Goal: Task Accomplishment & Management: Manage account settings

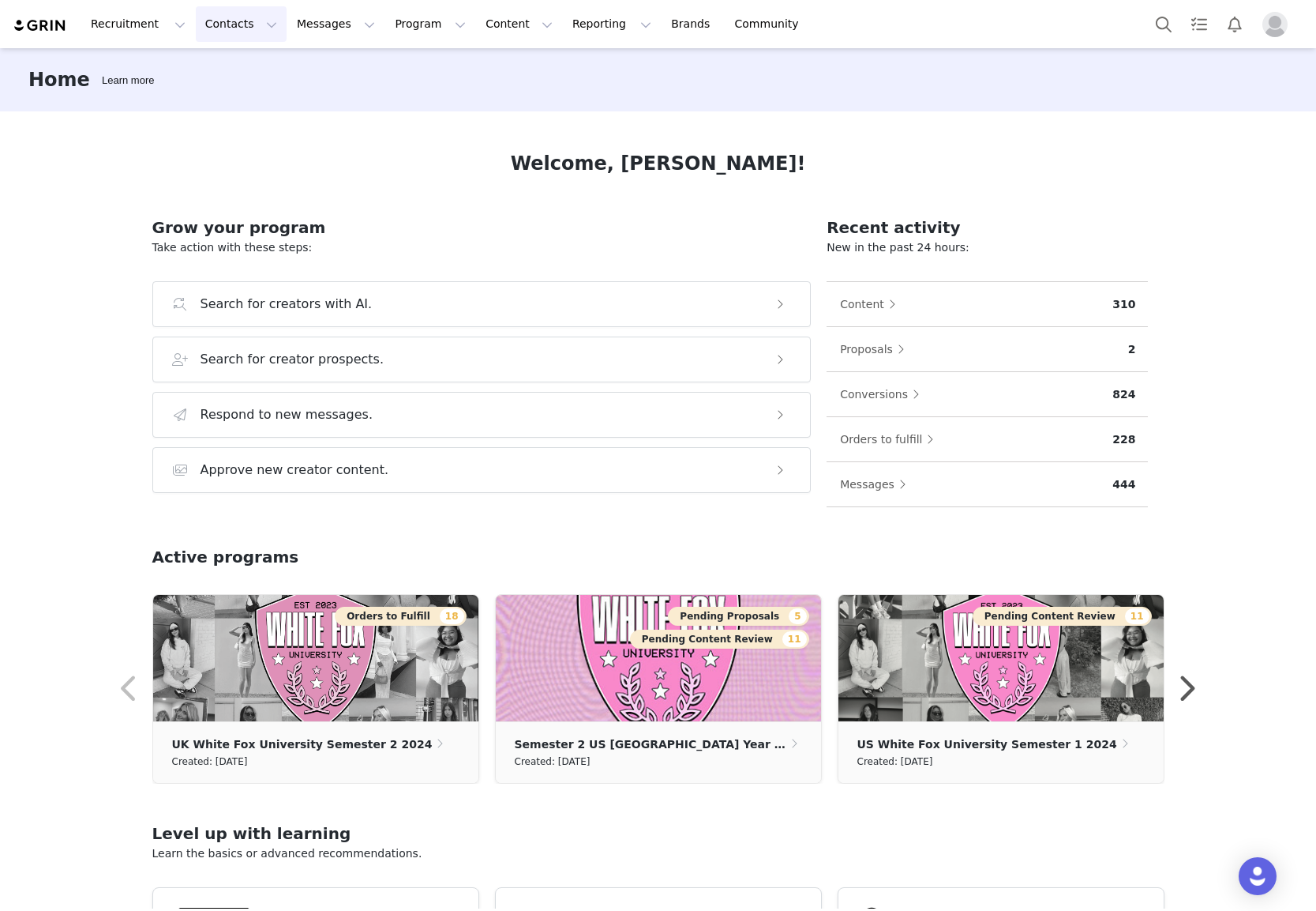
click at [233, 24] on button "Contacts Contacts" at bounding box center [240, 24] width 91 height 36
click at [248, 73] on div "Creators" at bounding box center [247, 70] width 106 height 16
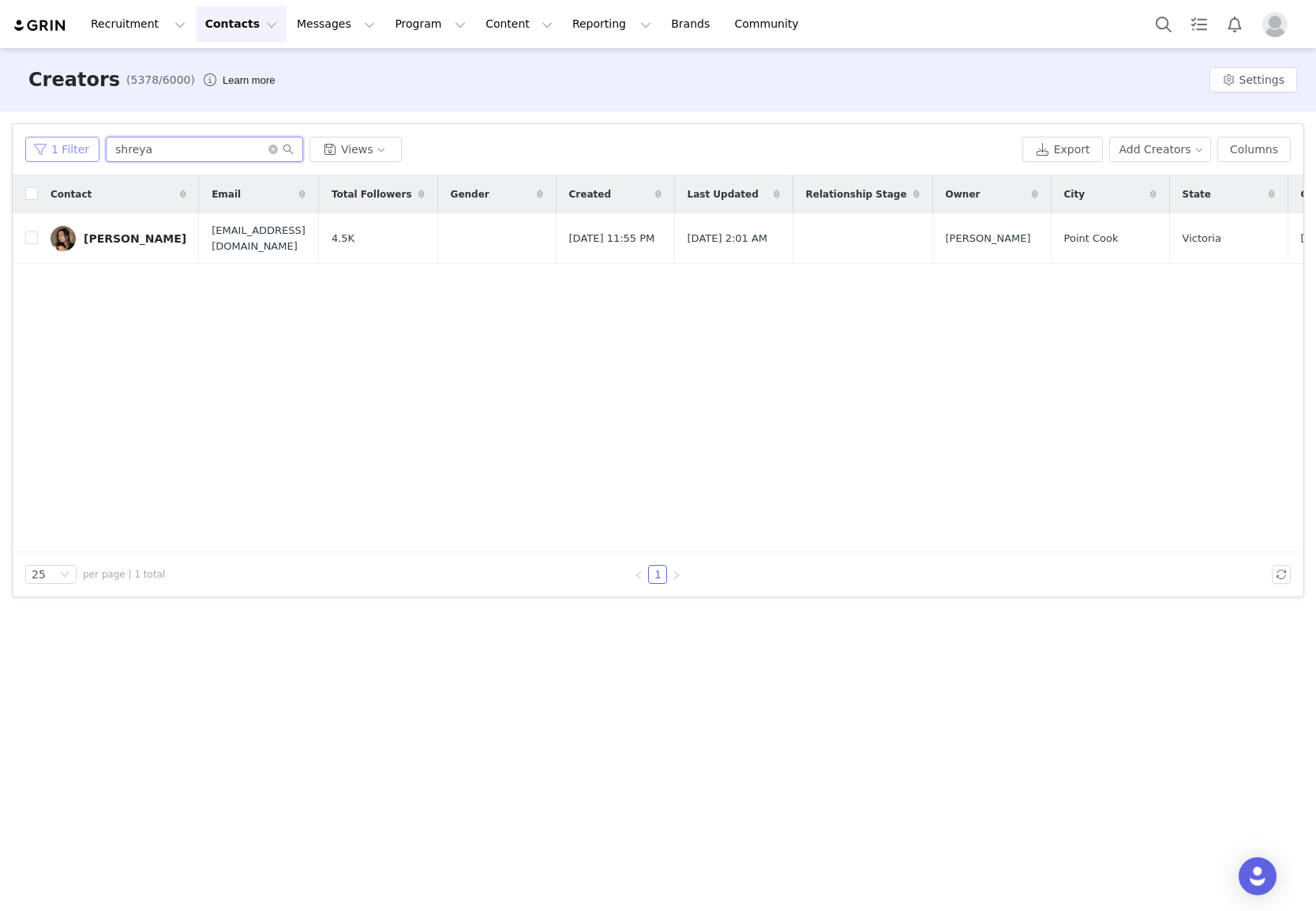
drag, startPoint x: 162, startPoint y: 155, endPoint x: 61, endPoint y: 140, distance: 102.1
click at [61, 140] on div "1 Filter shreya Views" at bounding box center [520, 149] width 991 height 25
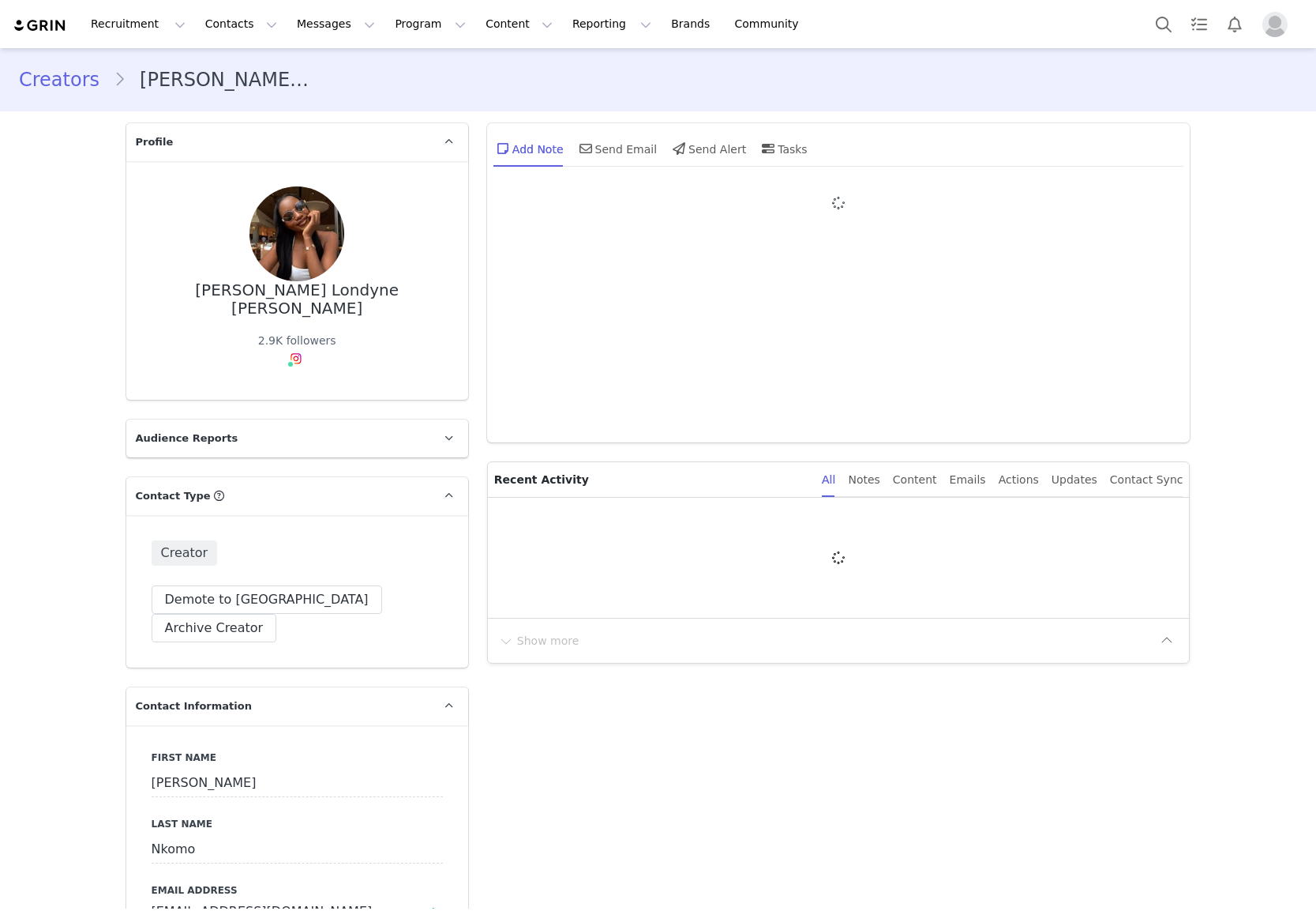
type input "+1 ([GEOGRAPHIC_DATA])"
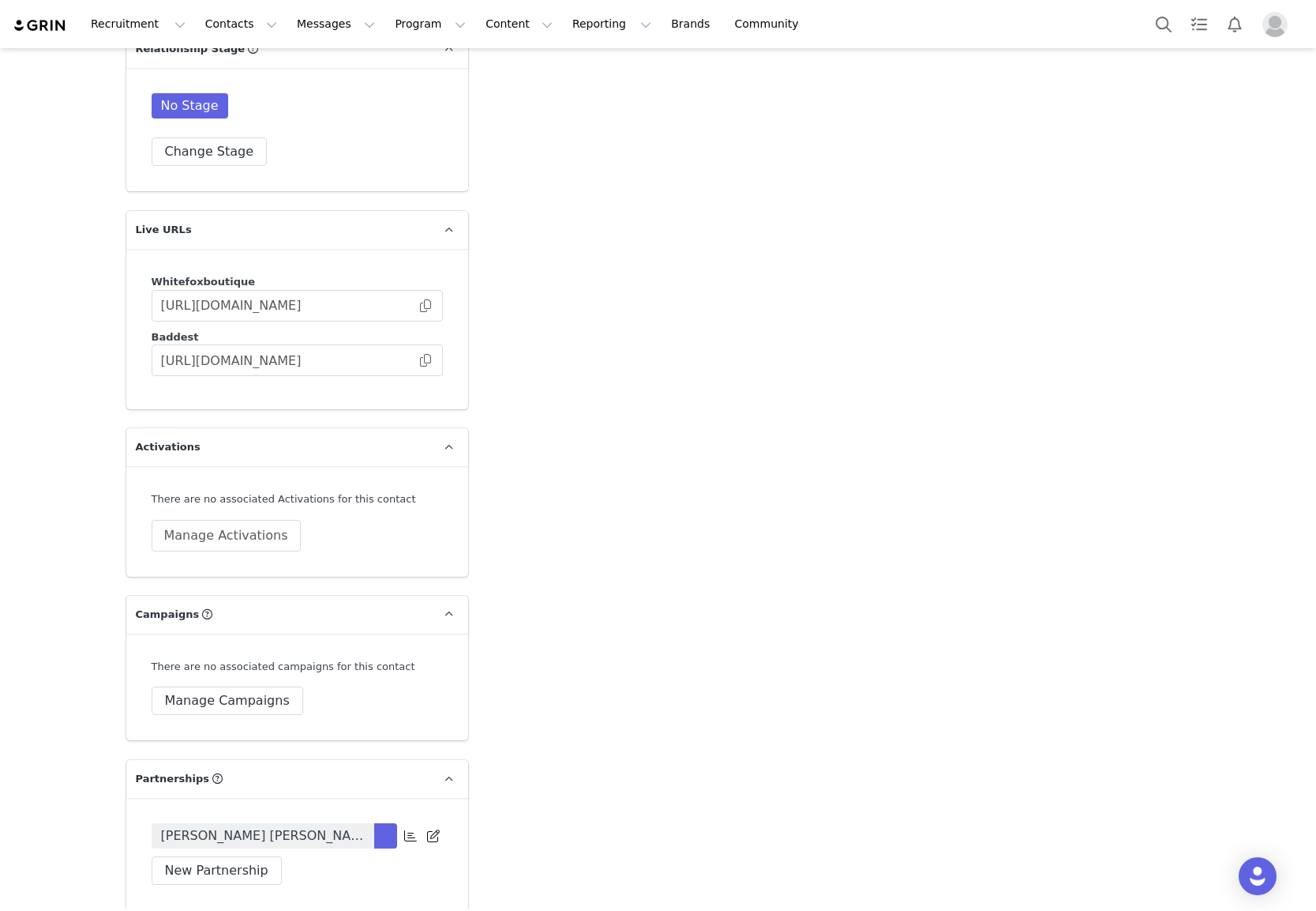
scroll to position [2815, 0]
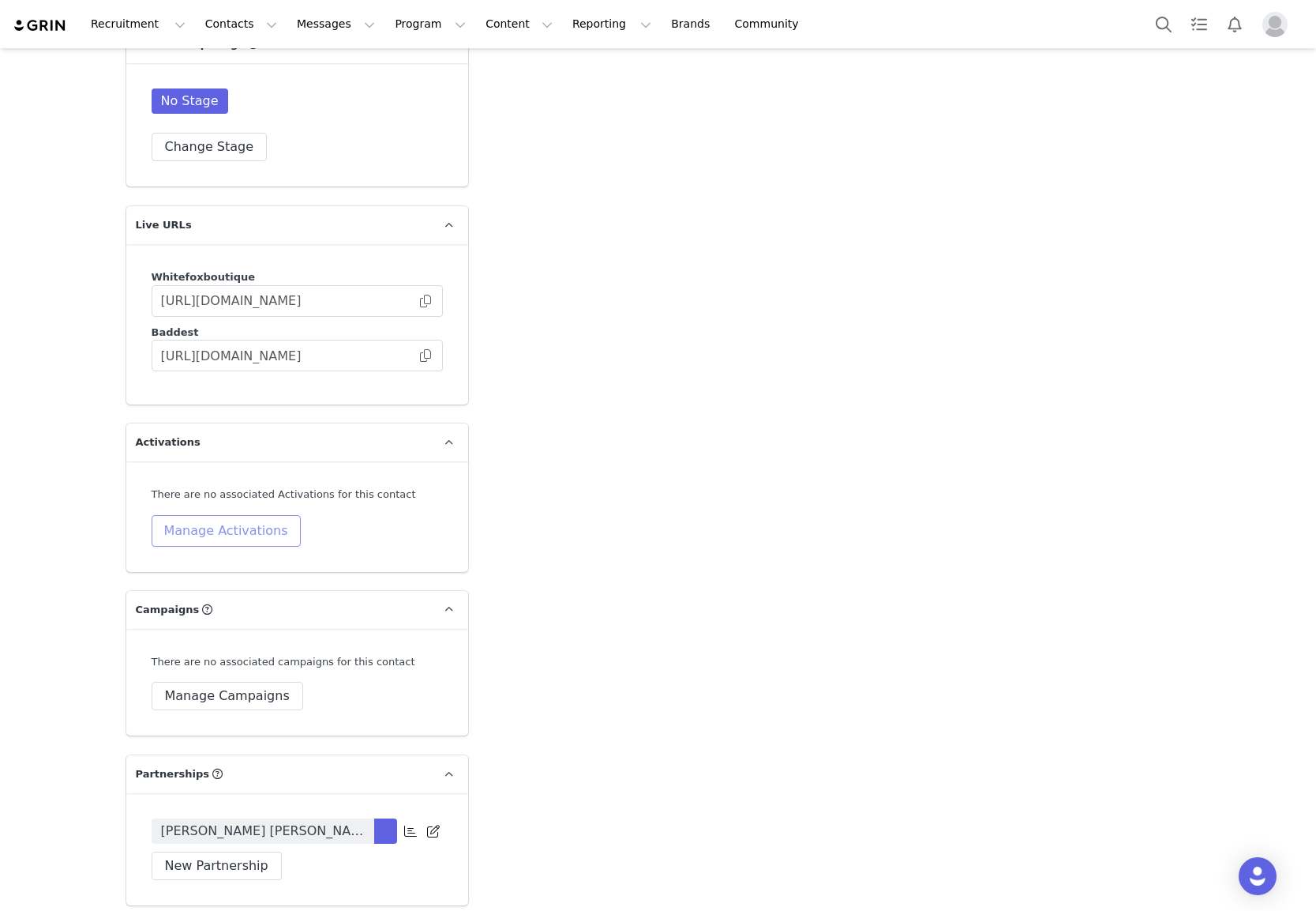
click at [239, 515] on button "Manage Activations" at bounding box center [226, 530] width 149 height 31
click at [221, 544] on div "Select Activation" at bounding box center [186, 545] width 154 height 23
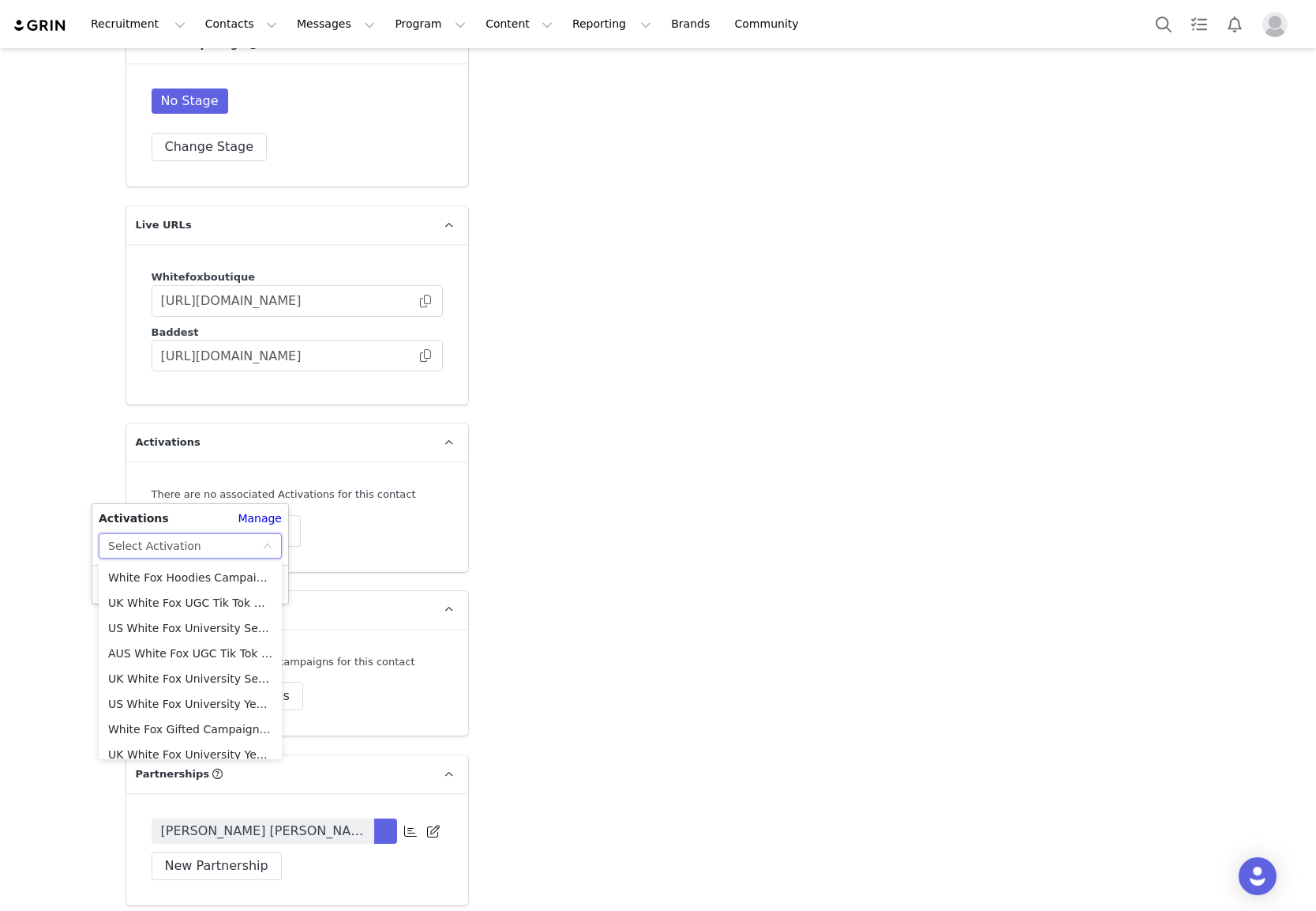
scroll to position [567, 0]
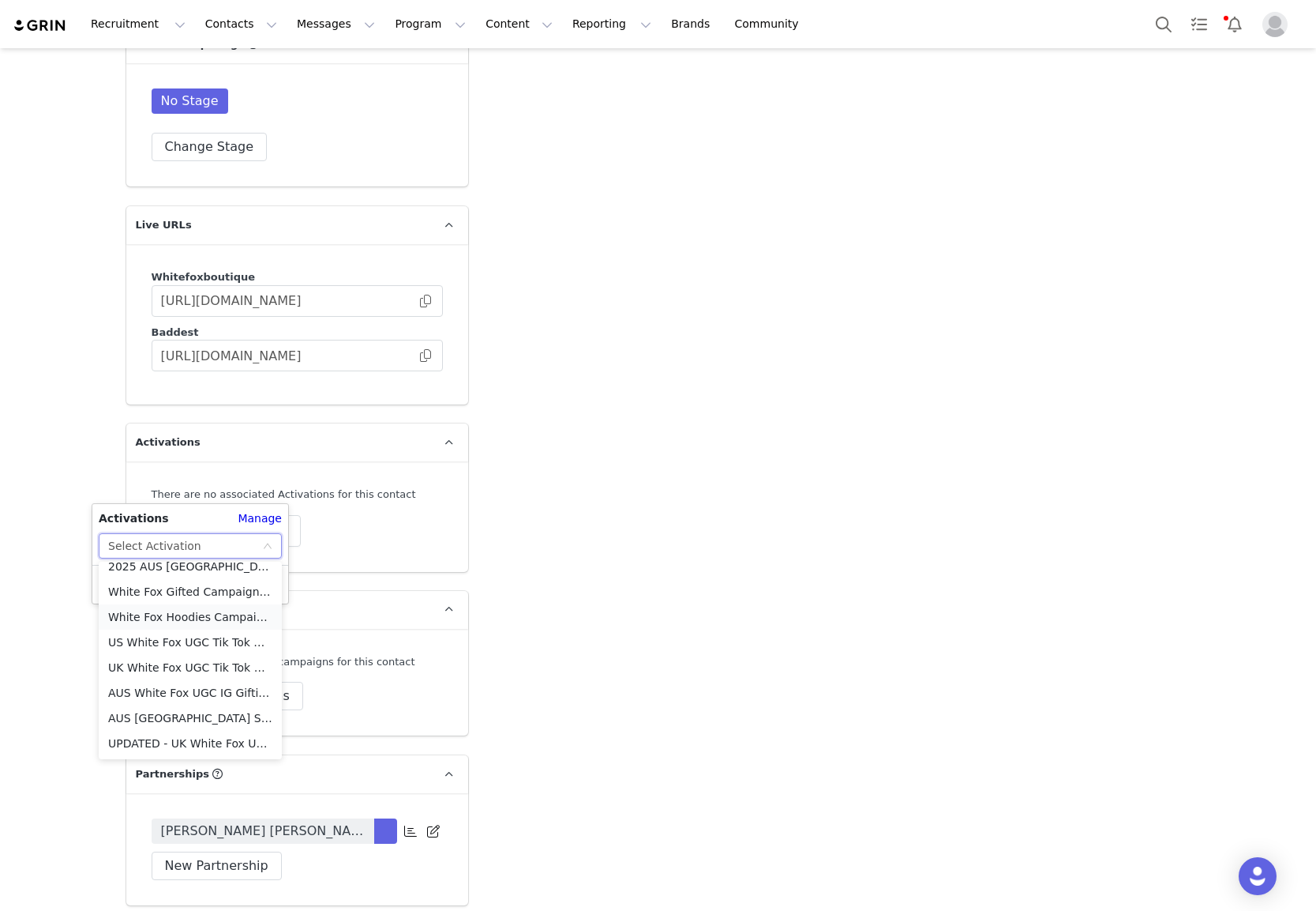
click at [208, 619] on li "White Fox Hoodies Campaign - AUS/[GEOGRAPHIC_DATA]/CAN" at bounding box center [190, 617] width 183 height 25
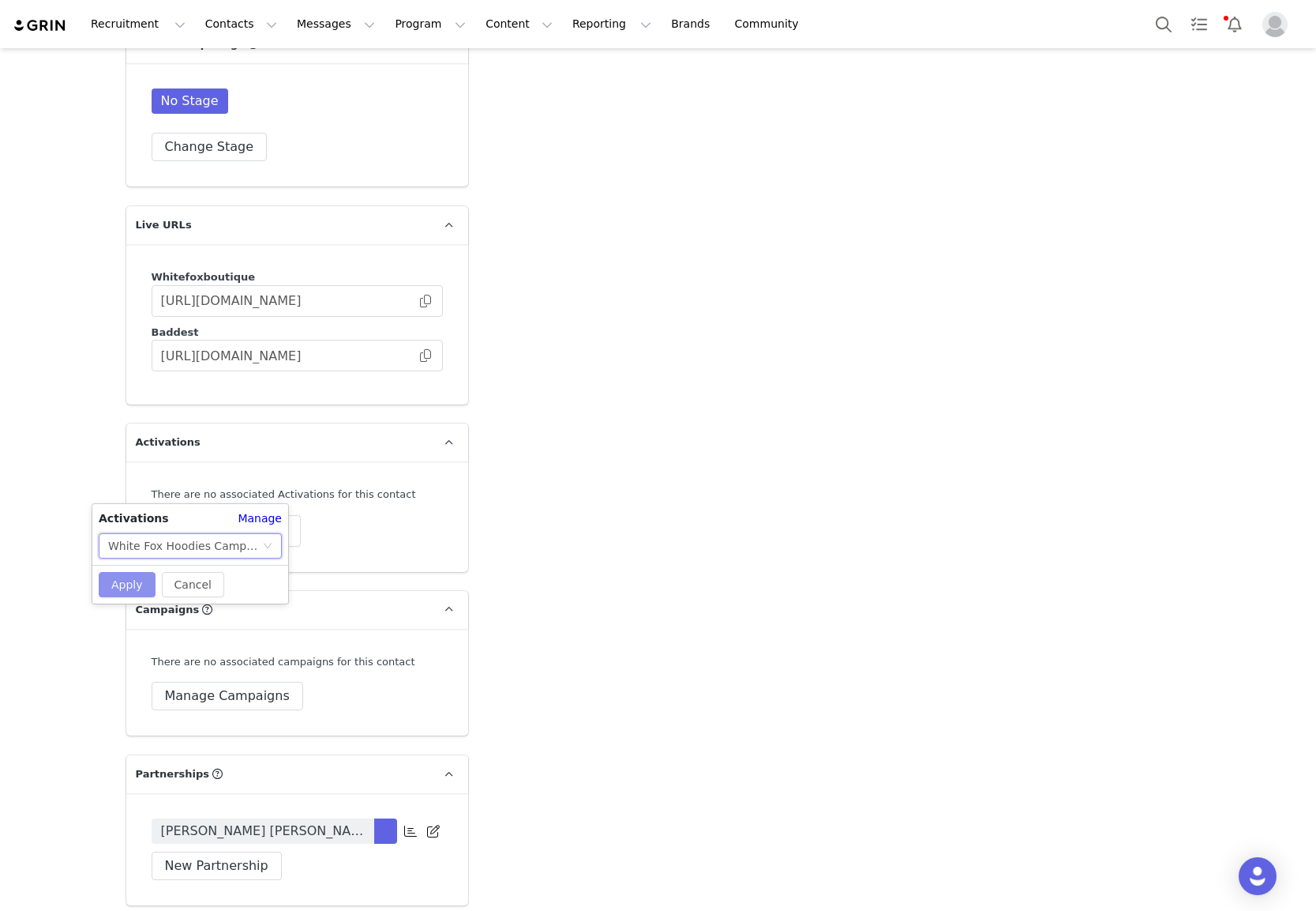
click at [122, 584] on button "Apply" at bounding box center [126, 585] width 56 height 25
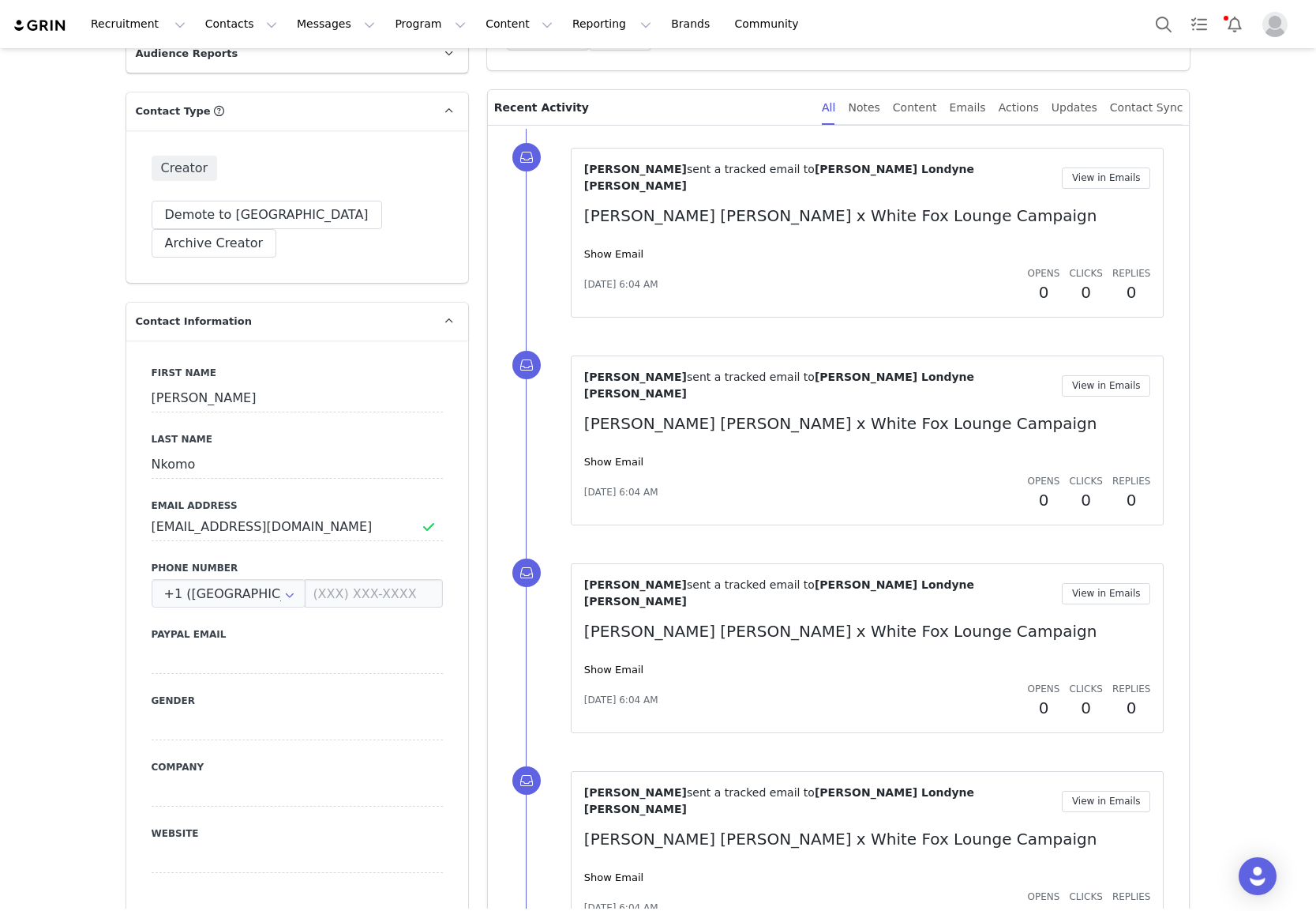
scroll to position [0, 0]
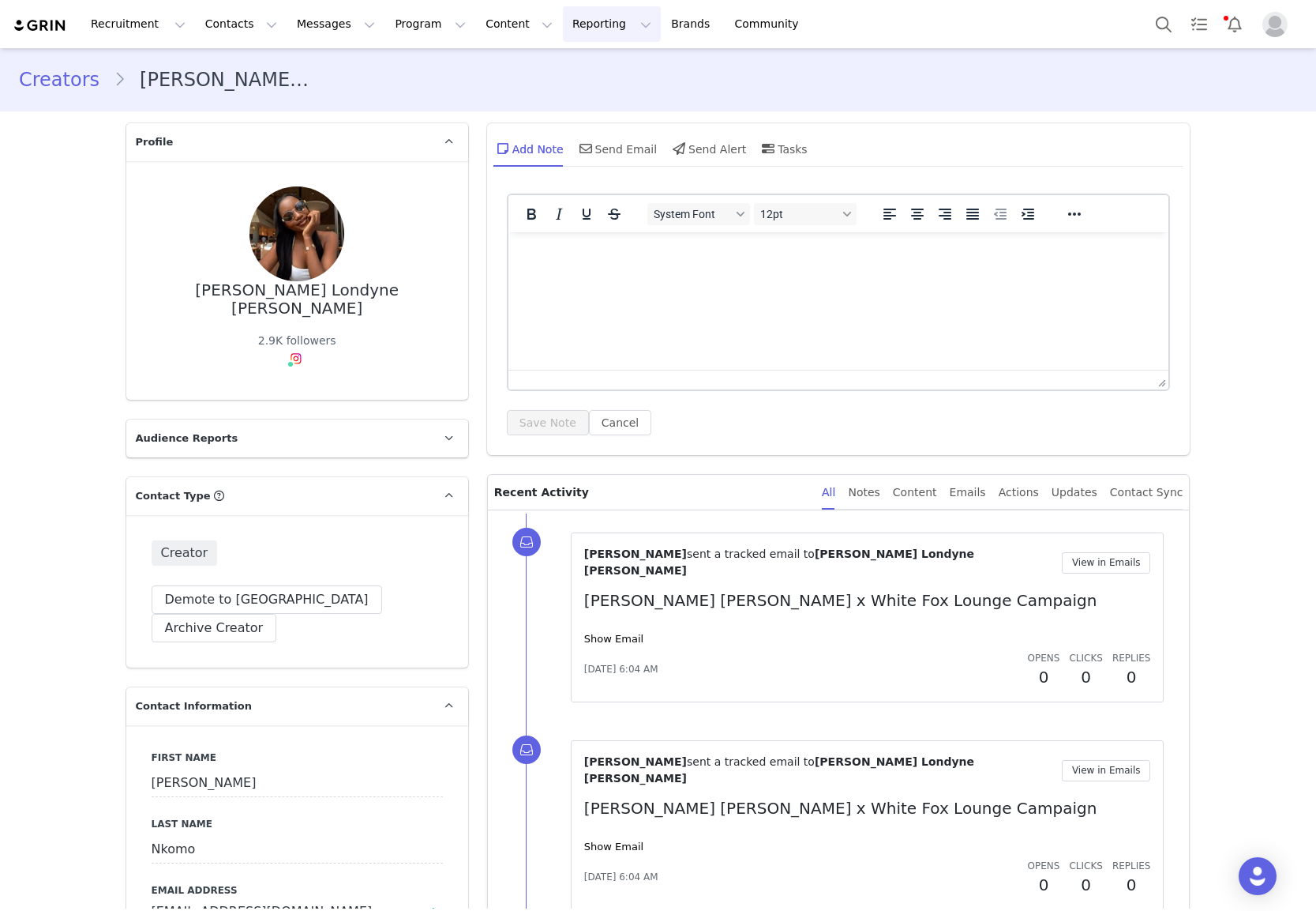
click at [563, 29] on button "Reporting Reporting" at bounding box center [611, 24] width 98 height 36
click at [420, 23] on button "Program Program" at bounding box center [430, 24] width 90 height 36
click at [418, 70] on p "Activations" at bounding box center [404, 70] width 61 height 16
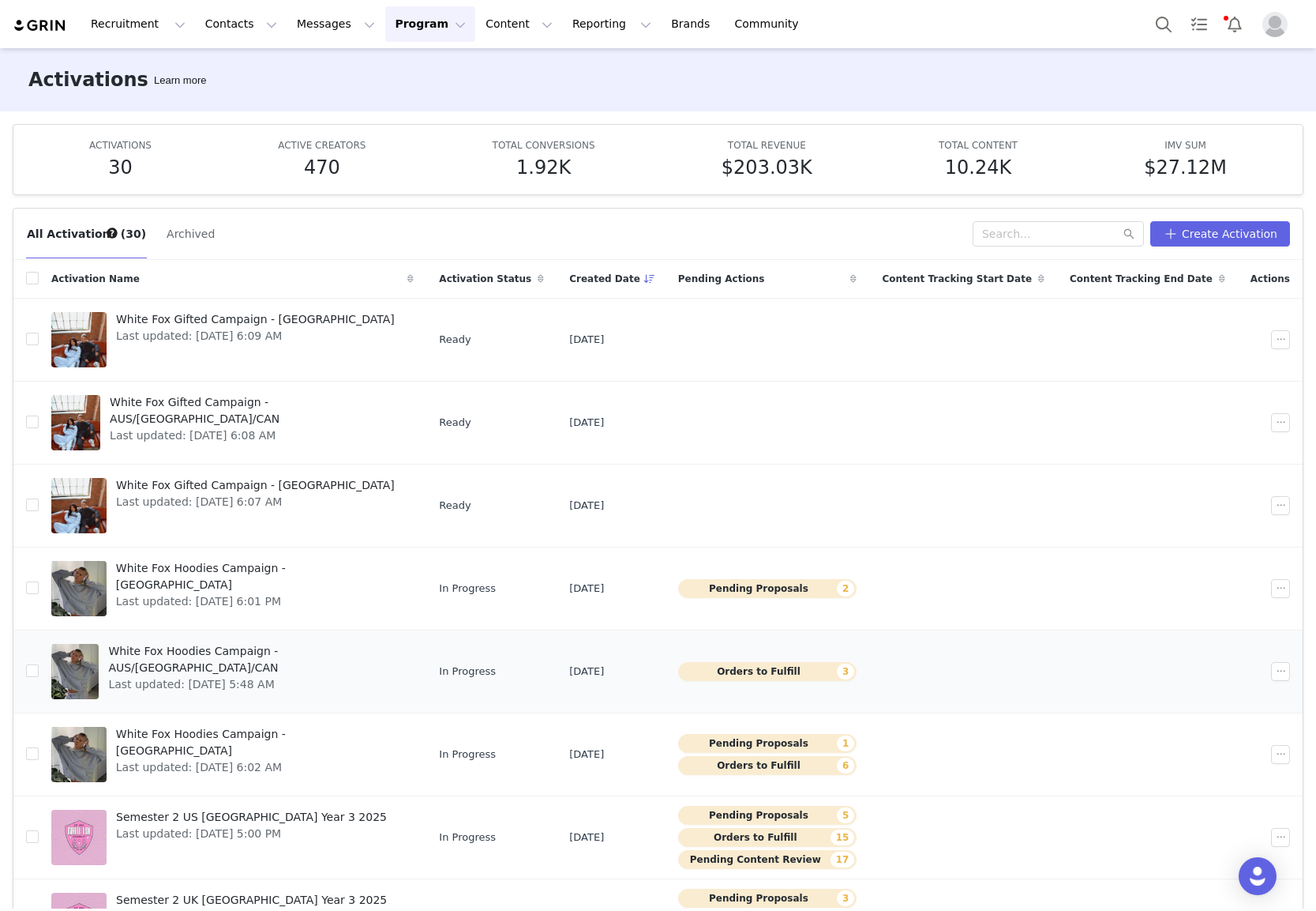
click at [255, 654] on span "White Fox Hoodies Campaign - AUS/[GEOGRAPHIC_DATA]/CAN" at bounding box center [256, 659] width 296 height 33
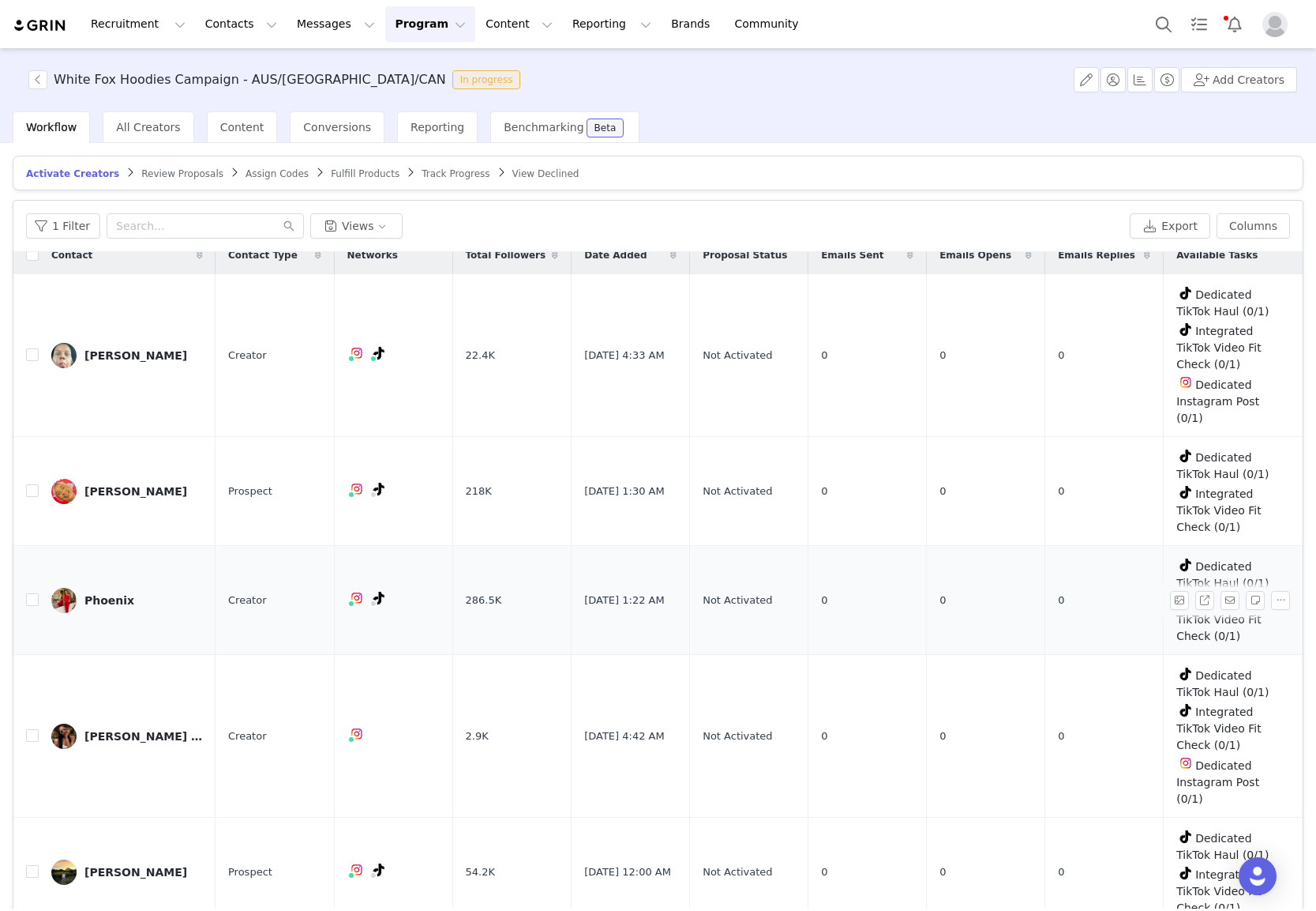
scroll to position [76, 0]
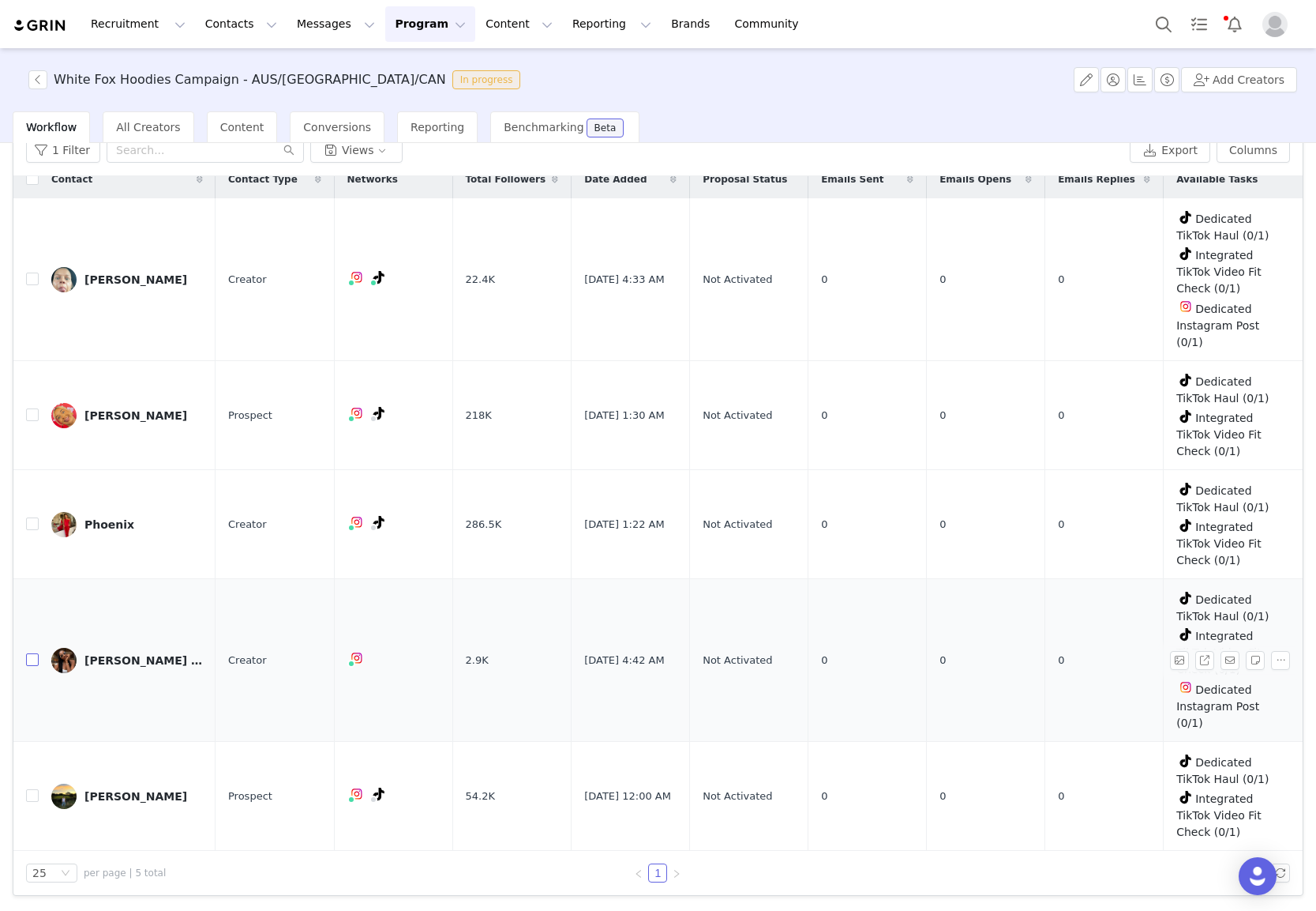
click at [27, 660] on input "checkbox" at bounding box center [32, 659] width 13 height 13
checkbox input "true"
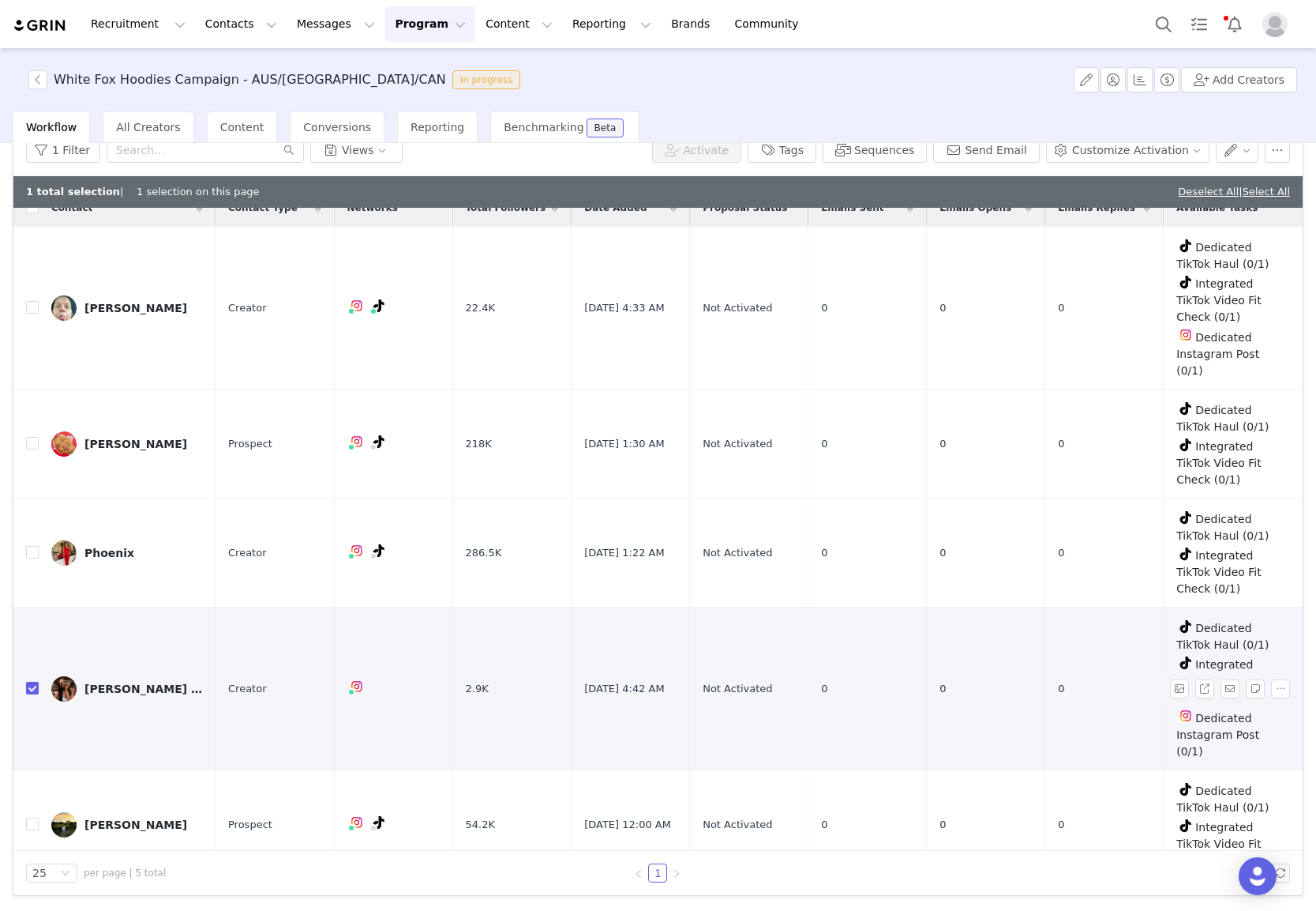
scroll to position [18, 0]
click at [1235, 157] on button "button" at bounding box center [1238, 150] width 43 height 25
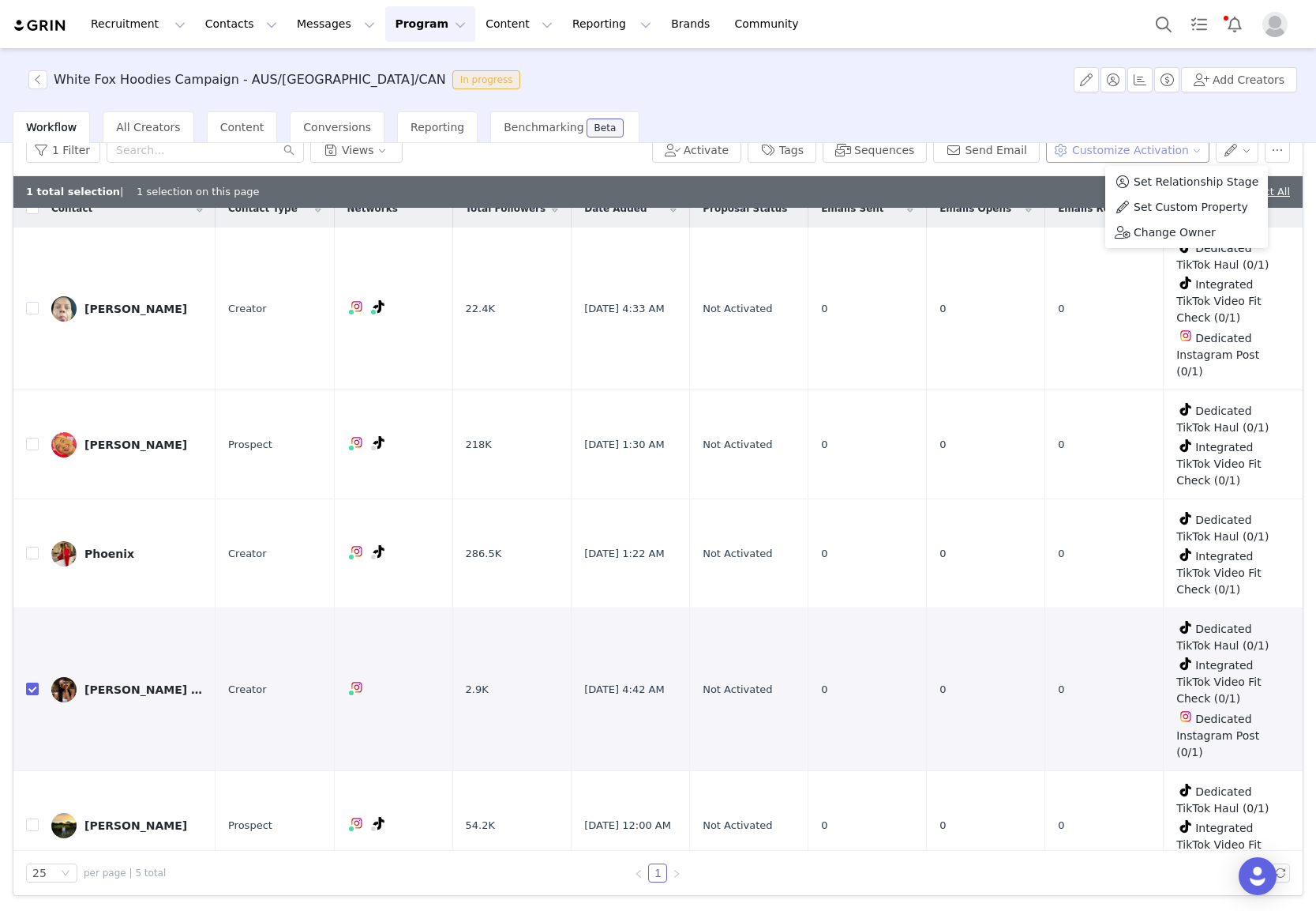
click at [1169, 156] on button "Customize Activation" at bounding box center [1128, 150] width 163 height 25
click at [1135, 209] on span "Edit Available Tasks" at bounding box center [1138, 206] width 108 height 17
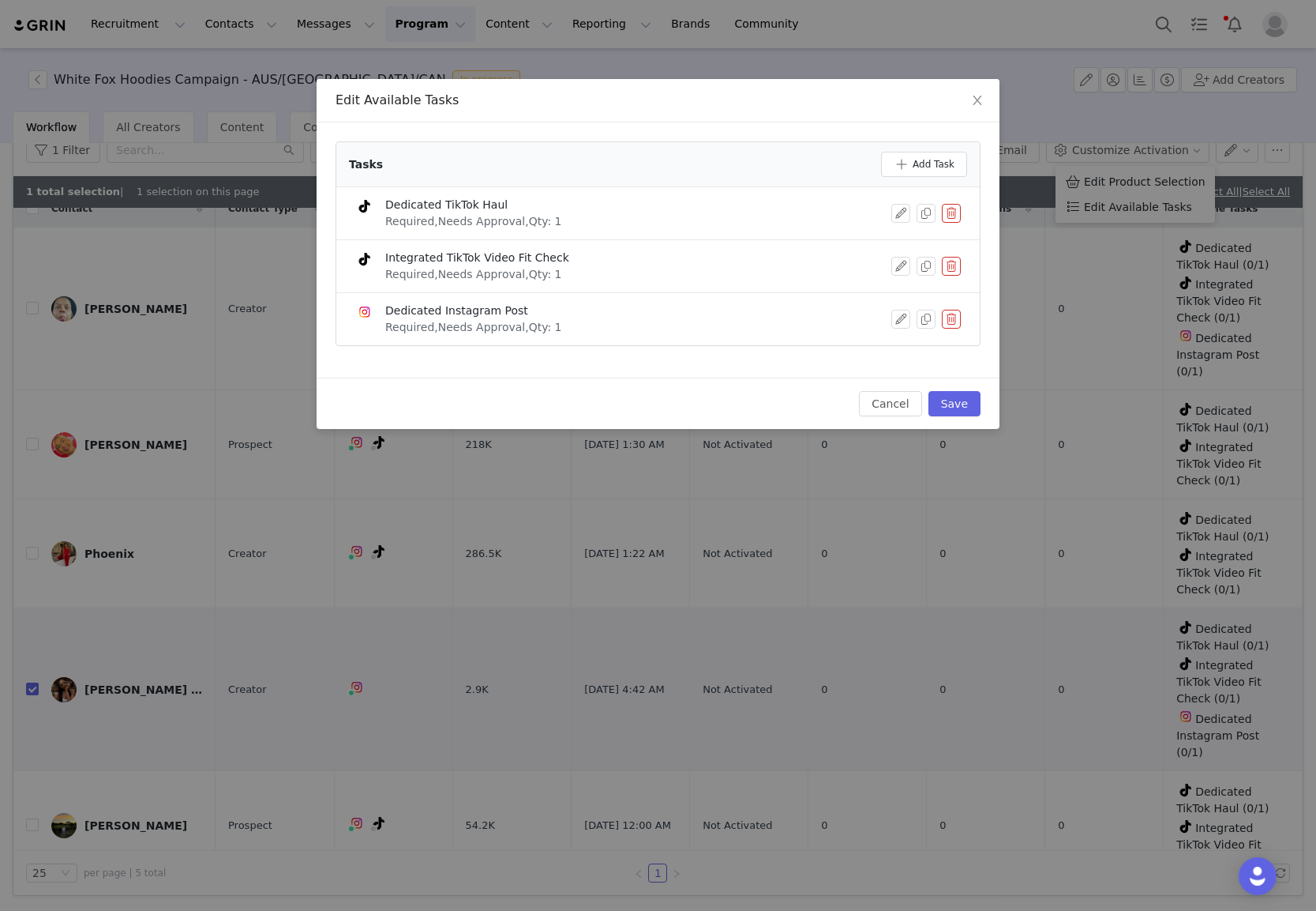
click at [946, 266] on button "button" at bounding box center [951, 265] width 19 height 19
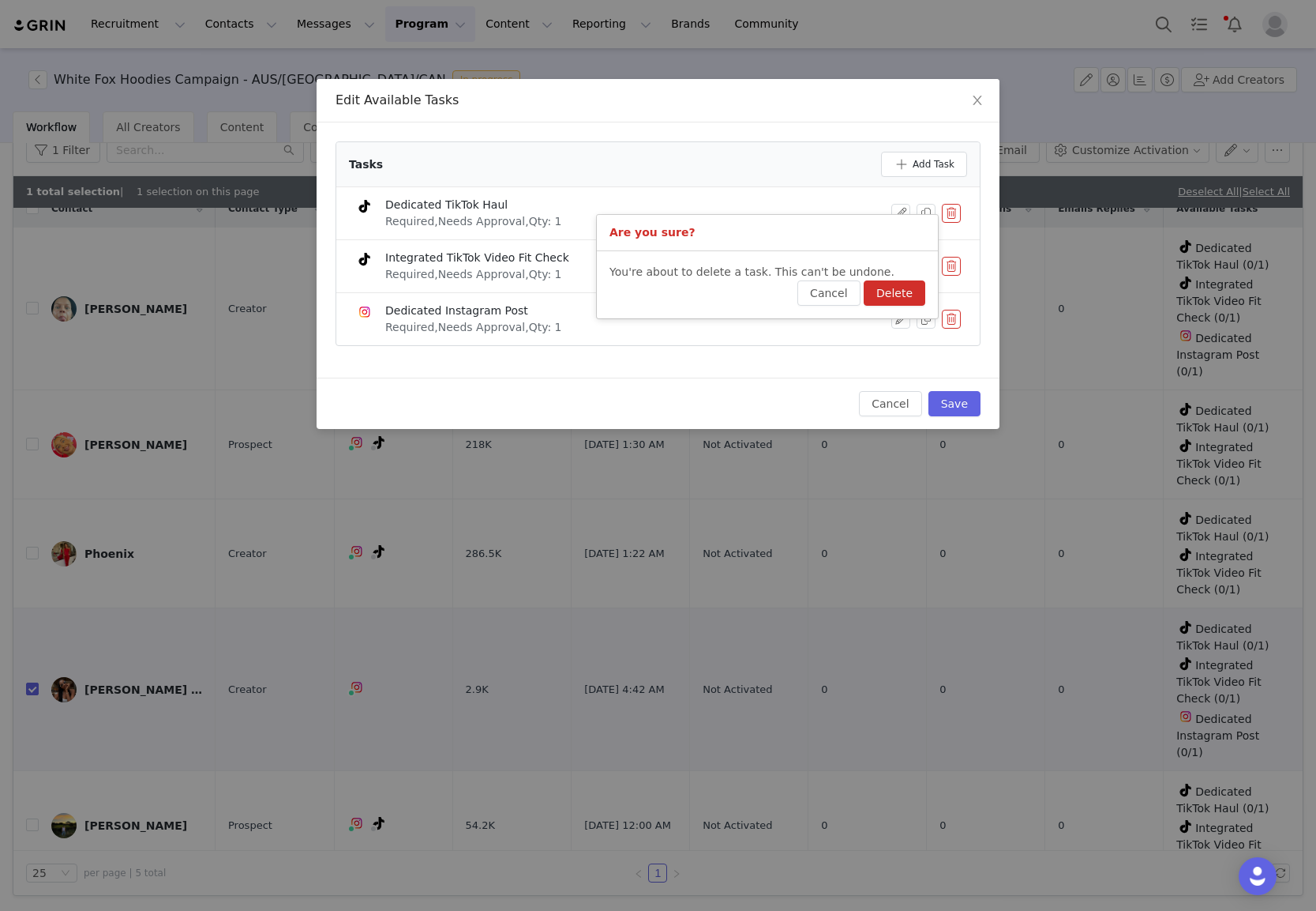
click at [902, 291] on button "Delete" at bounding box center [895, 293] width 62 height 25
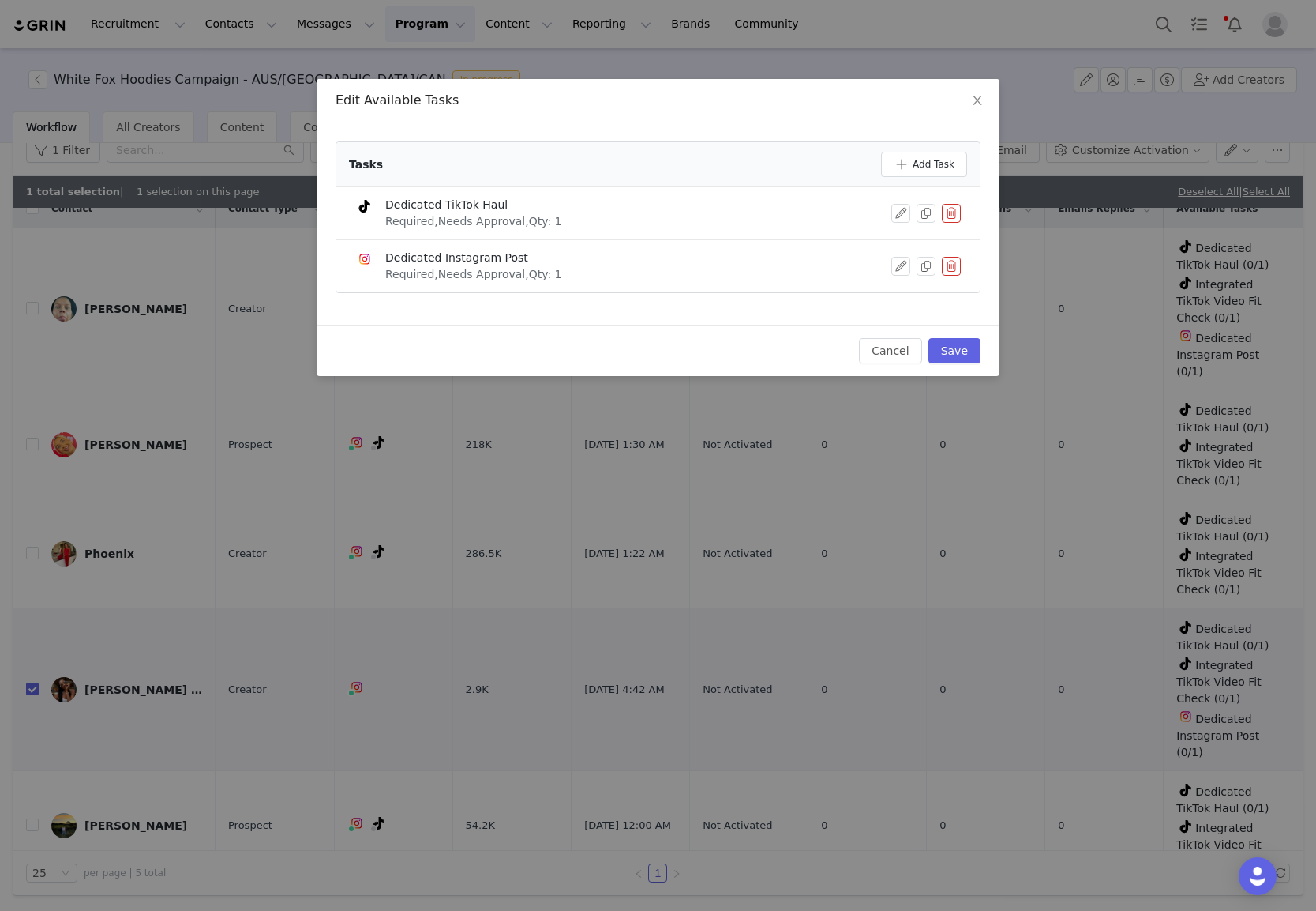
click at [948, 209] on button "button" at bounding box center [951, 213] width 19 height 19
click at [903, 243] on button "Delete" at bounding box center [895, 240] width 62 height 25
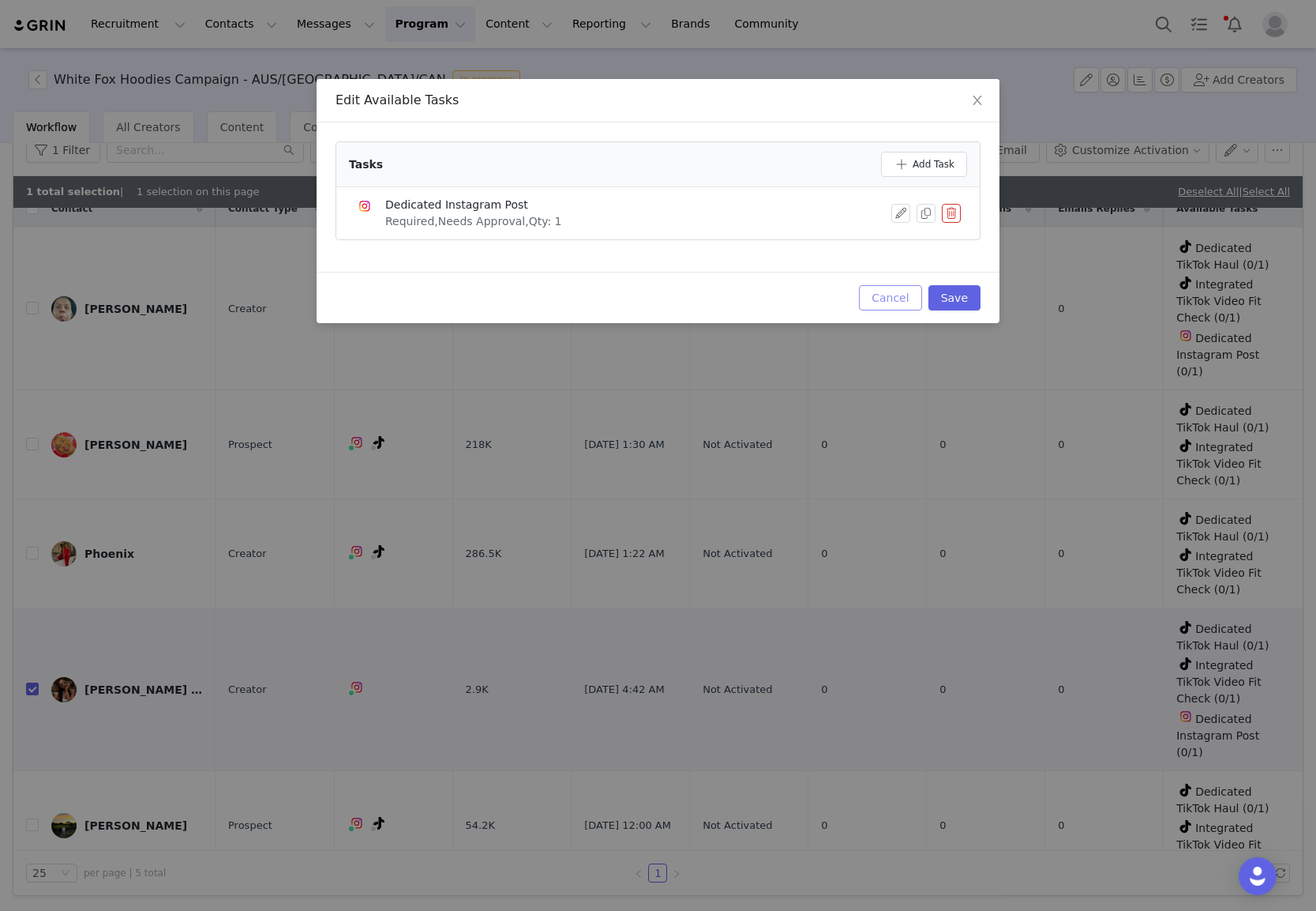
click at [889, 289] on button "Cancel" at bounding box center [890, 298] width 63 height 25
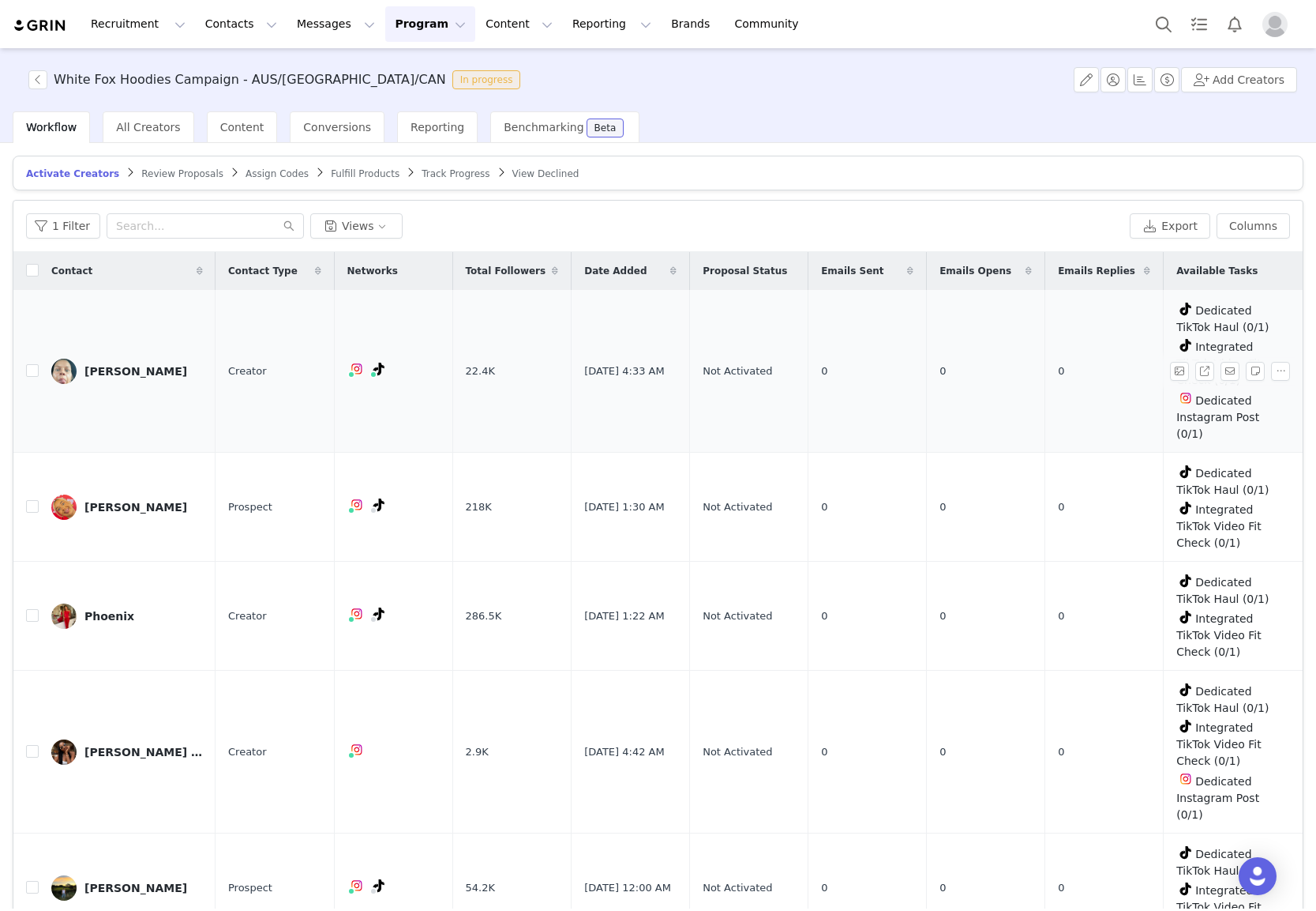
click at [123, 375] on div "[PERSON_NAME]" at bounding box center [135, 371] width 103 height 13
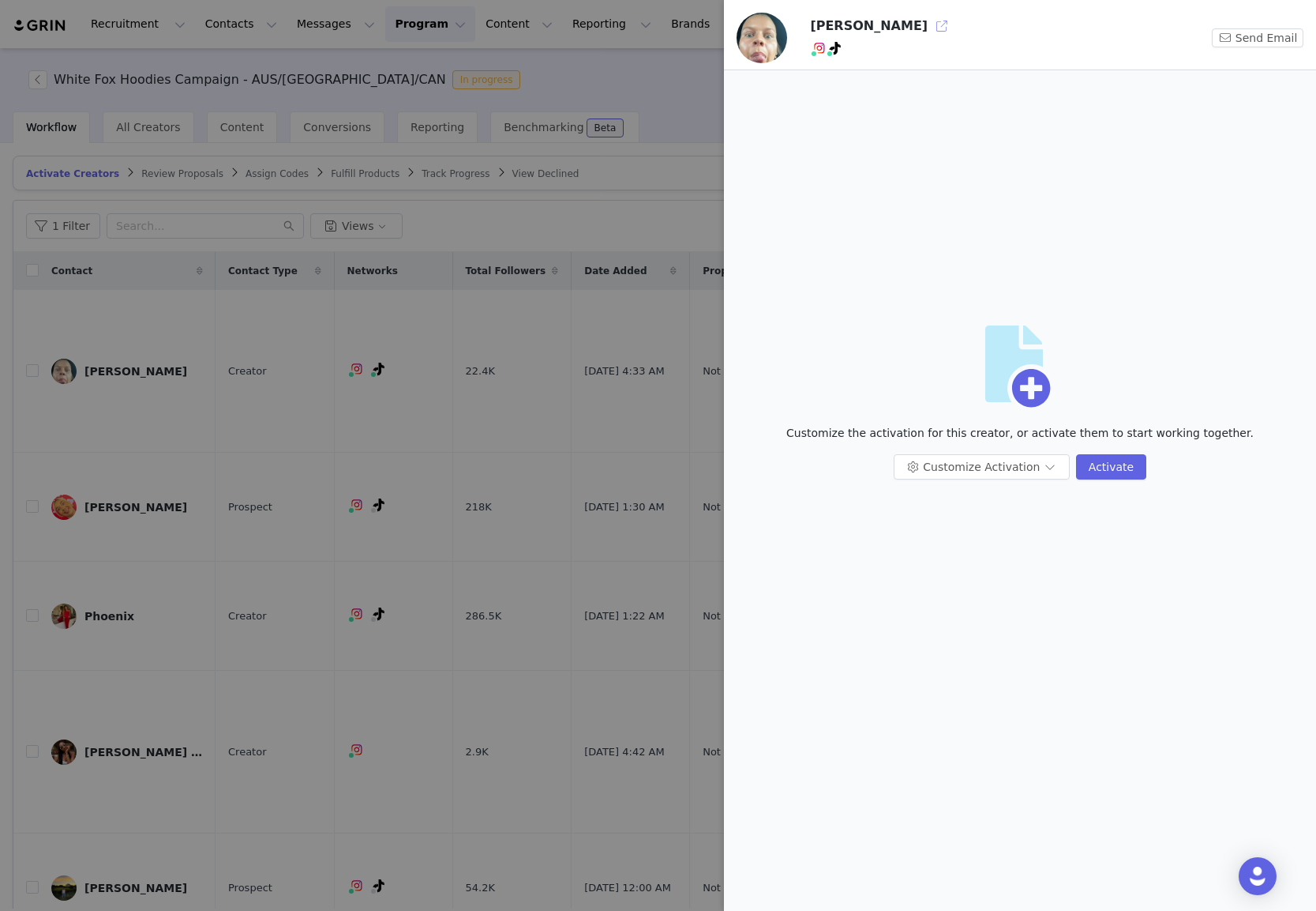
click at [930, 30] on button "button" at bounding box center [942, 26] width 25 height 25
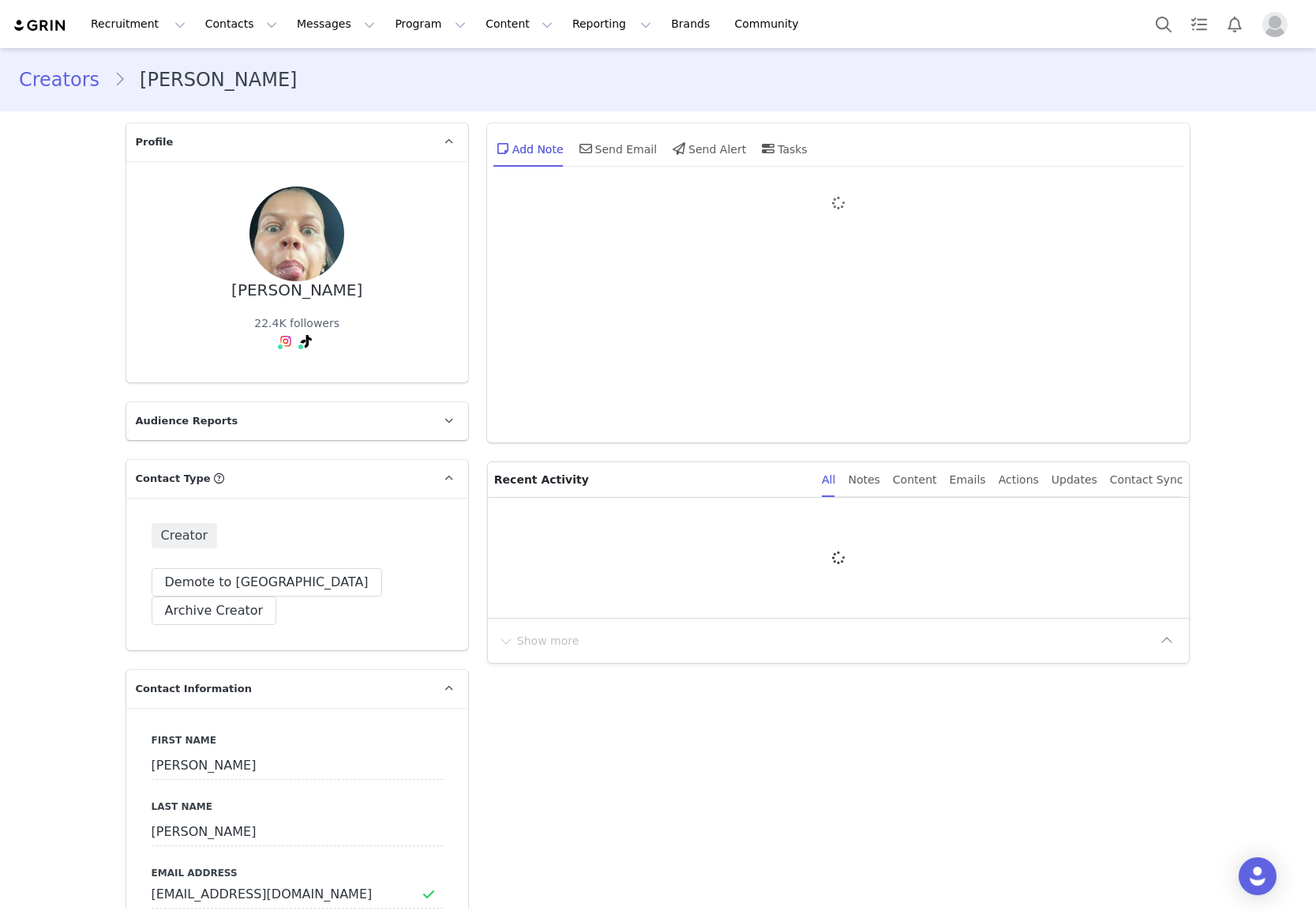
type input "+61 ([GEOGRAPHIC_DATA])"
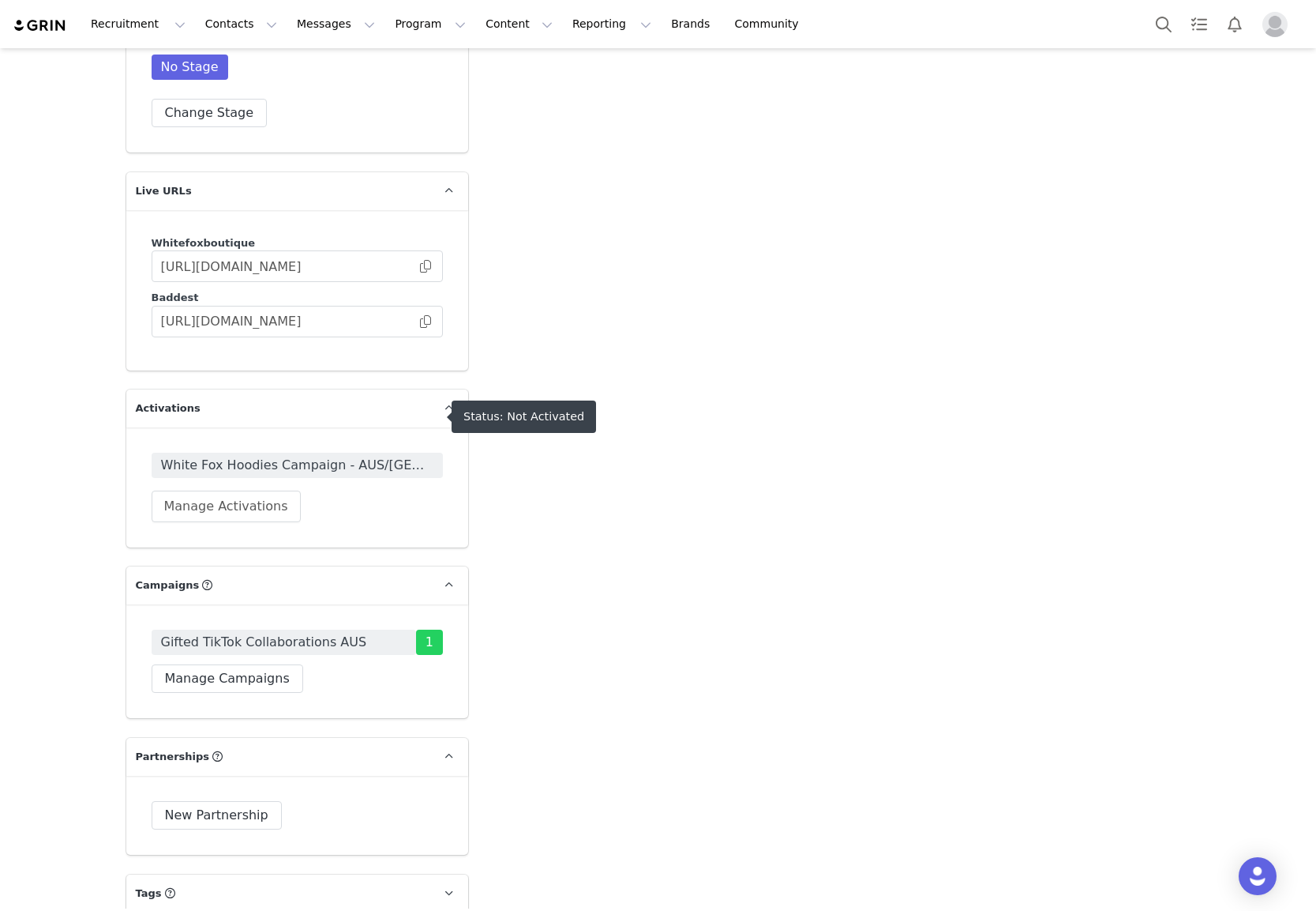
scroll to position [2850, 0]
click at [252, 490] on button "Manage Activations" at bounding box center [226, 505] width 149 height 31
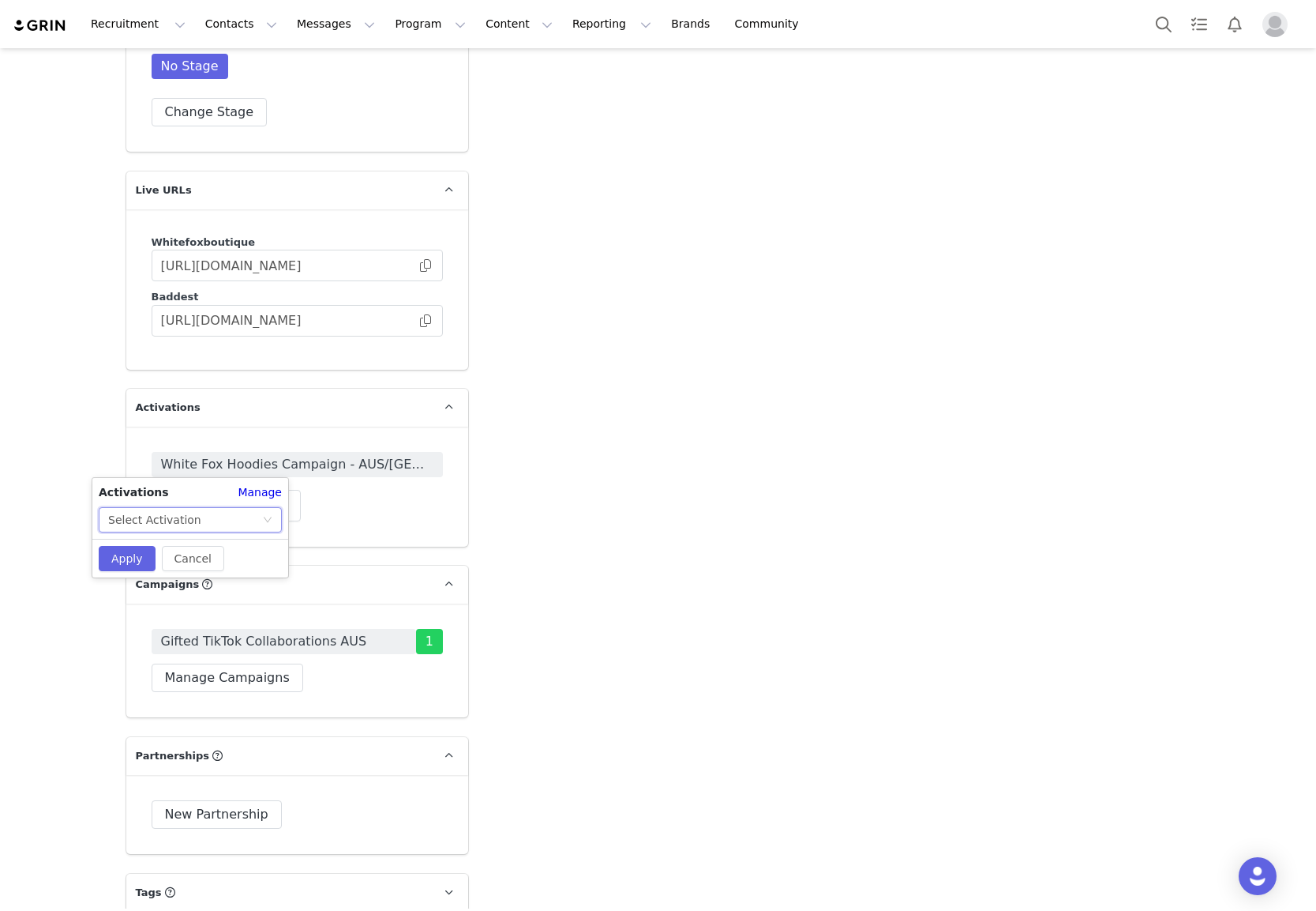
click at [245, 516] on div "Select Activation" at bounding box center [186, 519] width 154 height 23
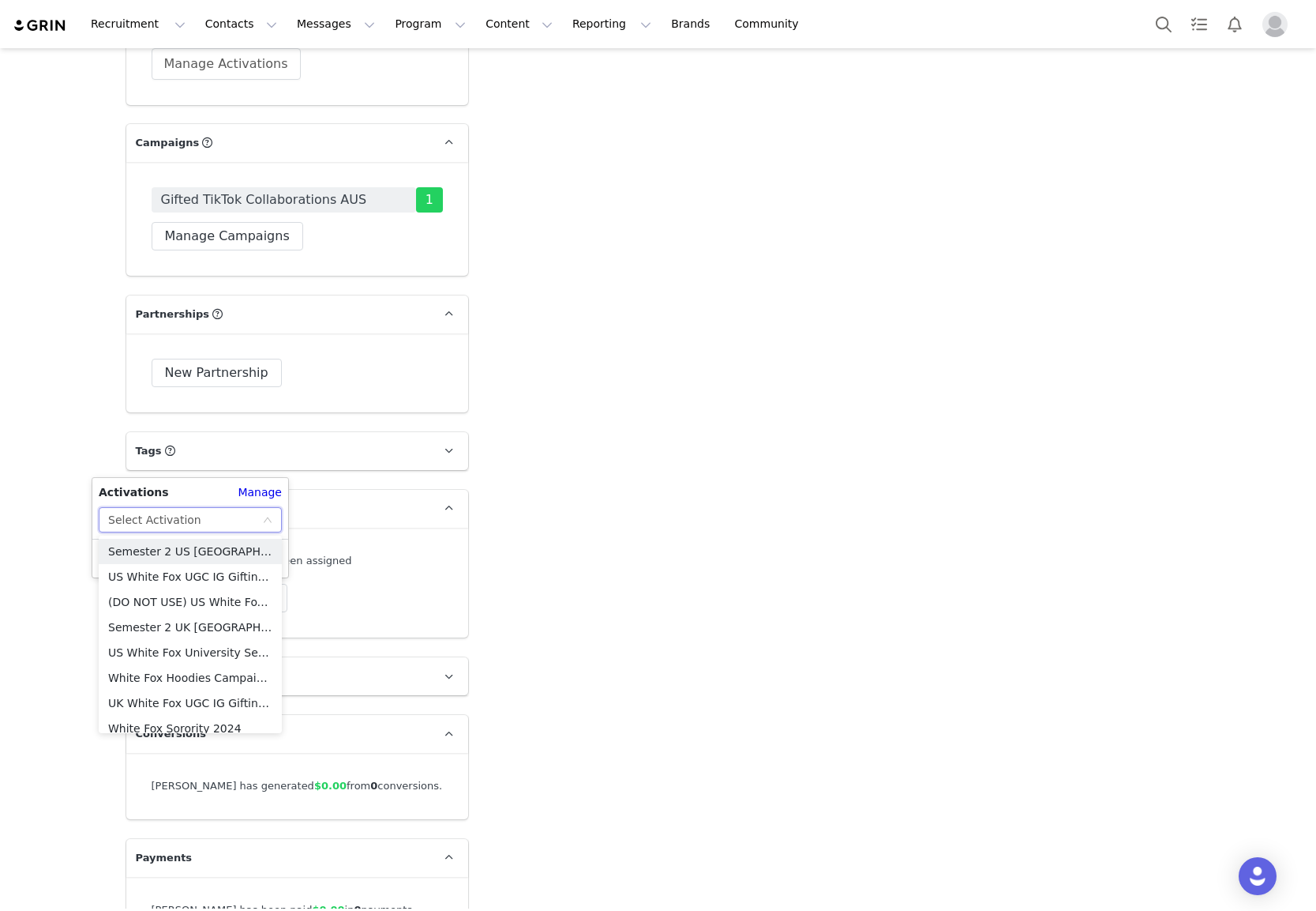
scroll to position [3324, 0]
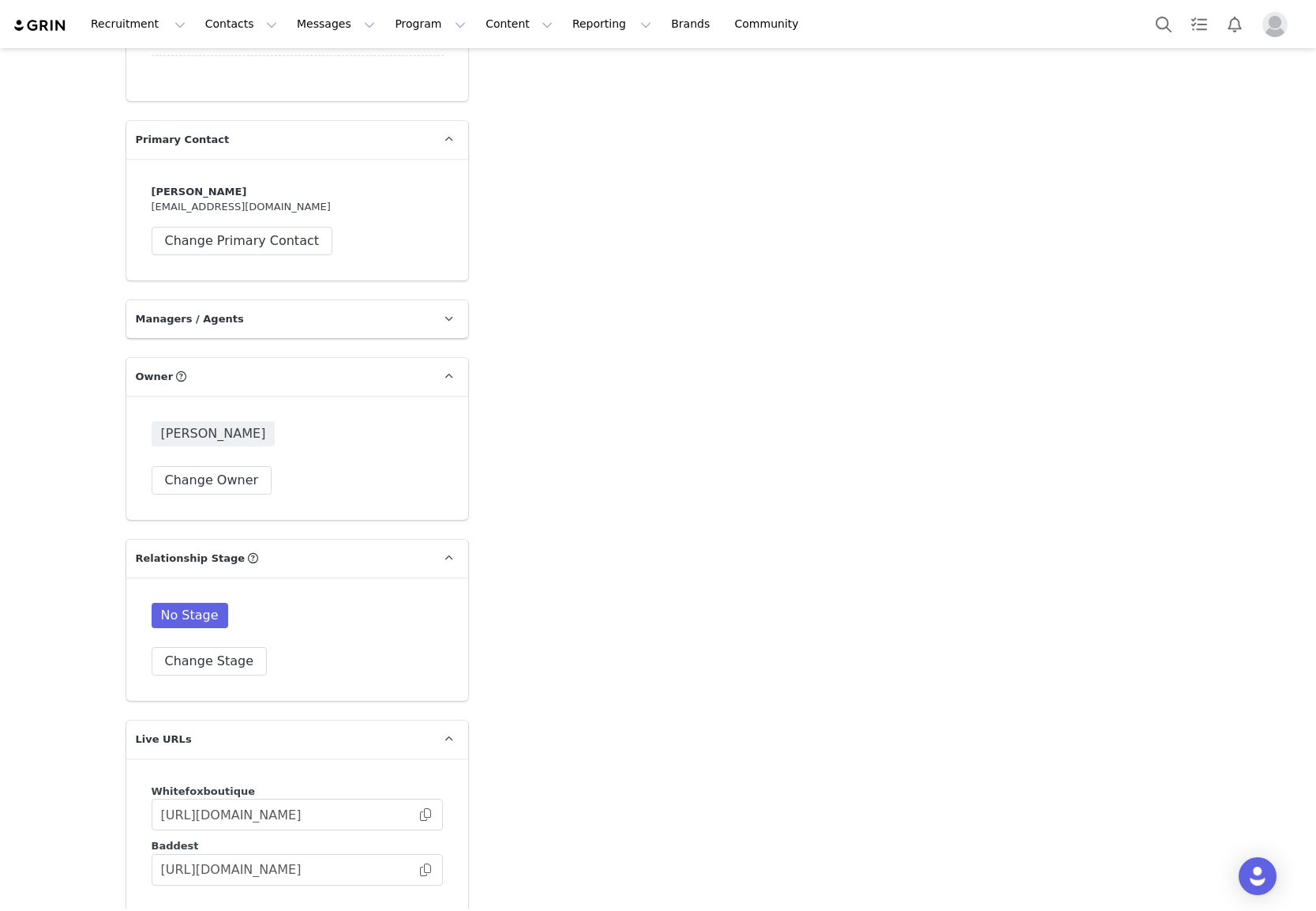
scroll to position [2173, 0]
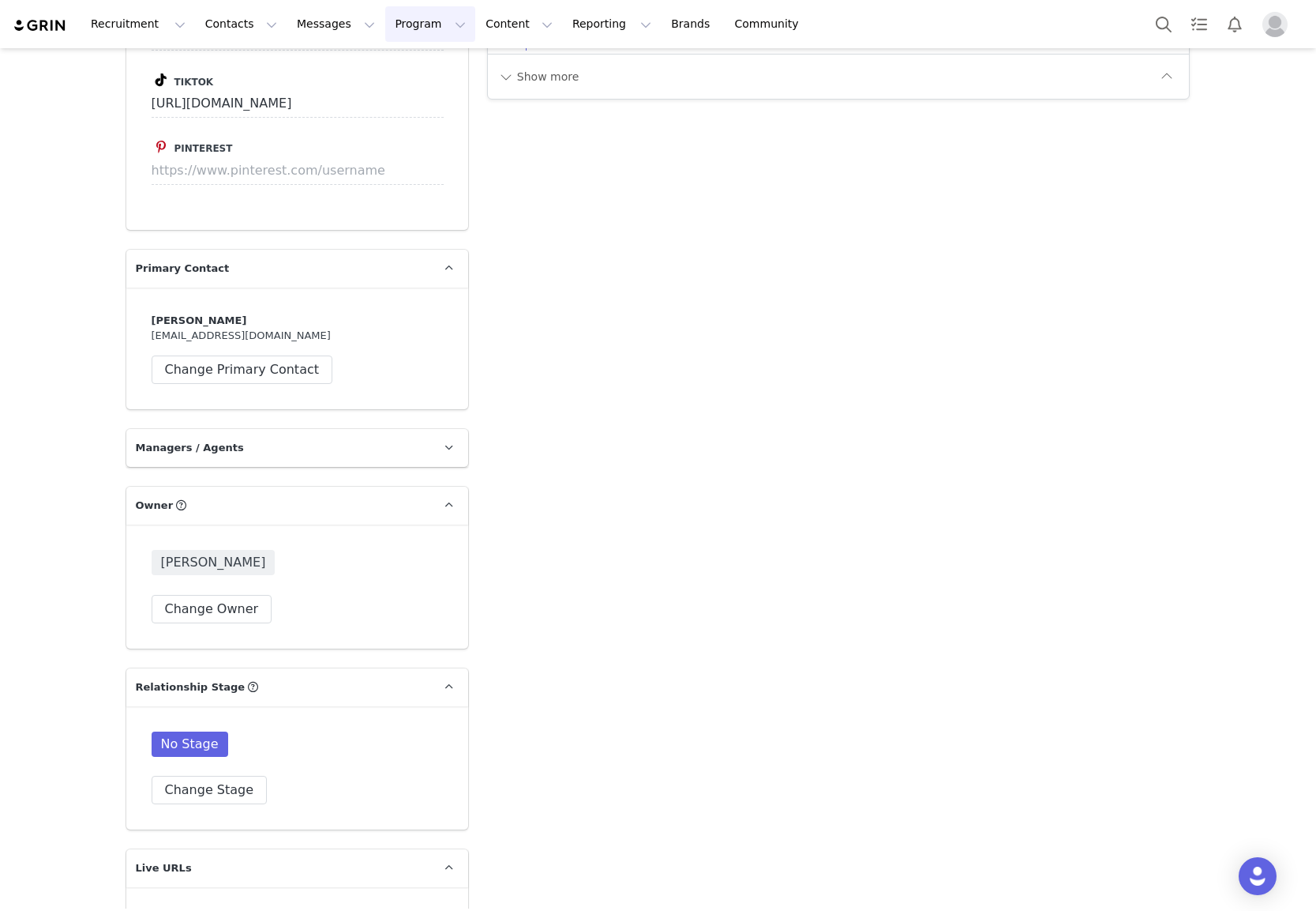
click at [396, 37] on button "Program Program" at bounding box center [430, 24] width 90 height 36
click at [476, 30] on button "Content Content" at bounding box center [519, 24] width 86 height 36
click at [395, 34] on button "Program Program" at bounding box center [430, 24] width 90 height 36
click at [407, 75] on p "Activations" at bounding box center [404, 70] width 61 height 16
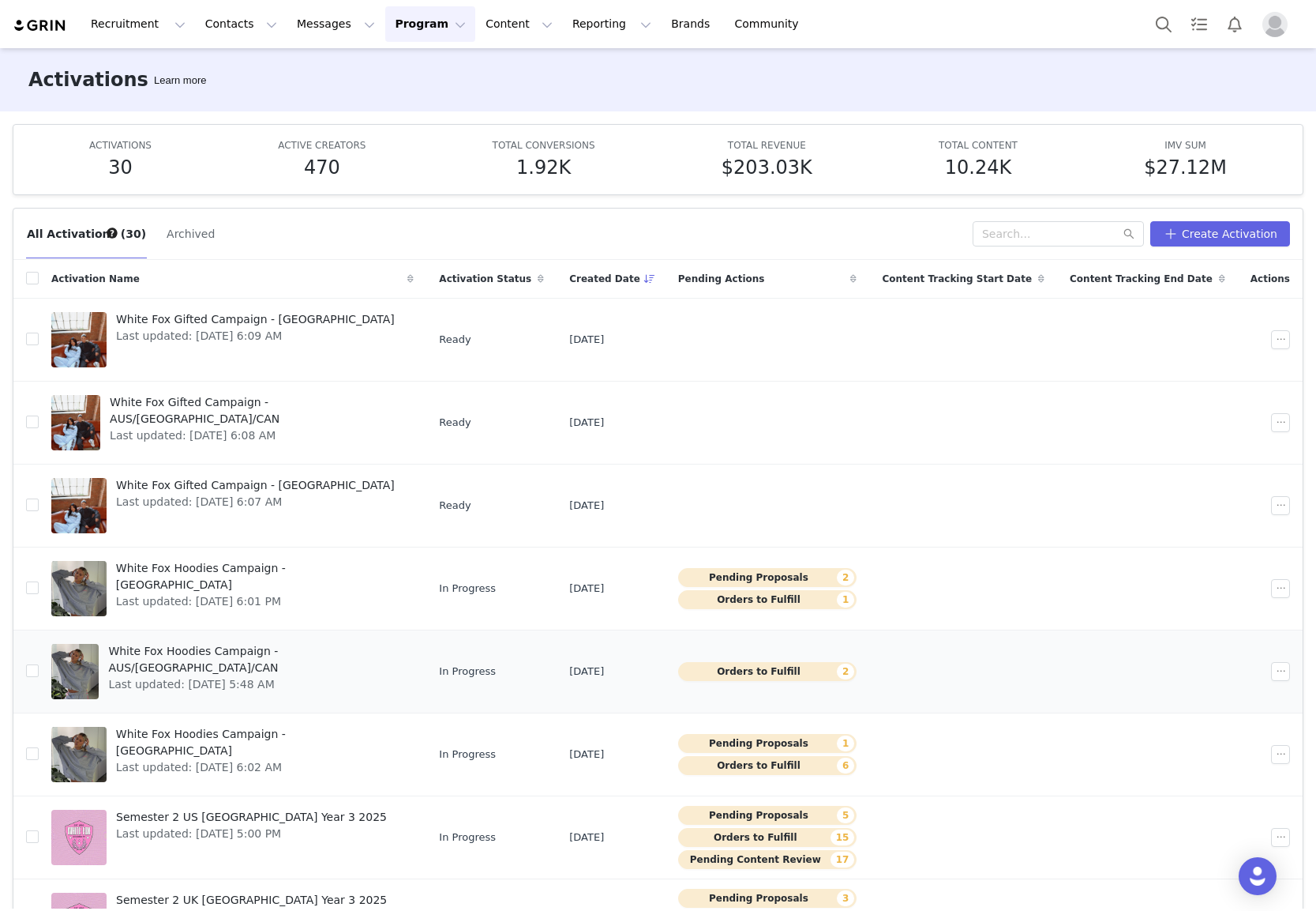
click at [263, 649] on span "White Fox Hoodies Campaign - AUS/US/CAN" at bounding box center [256, 659] width 296 height 33
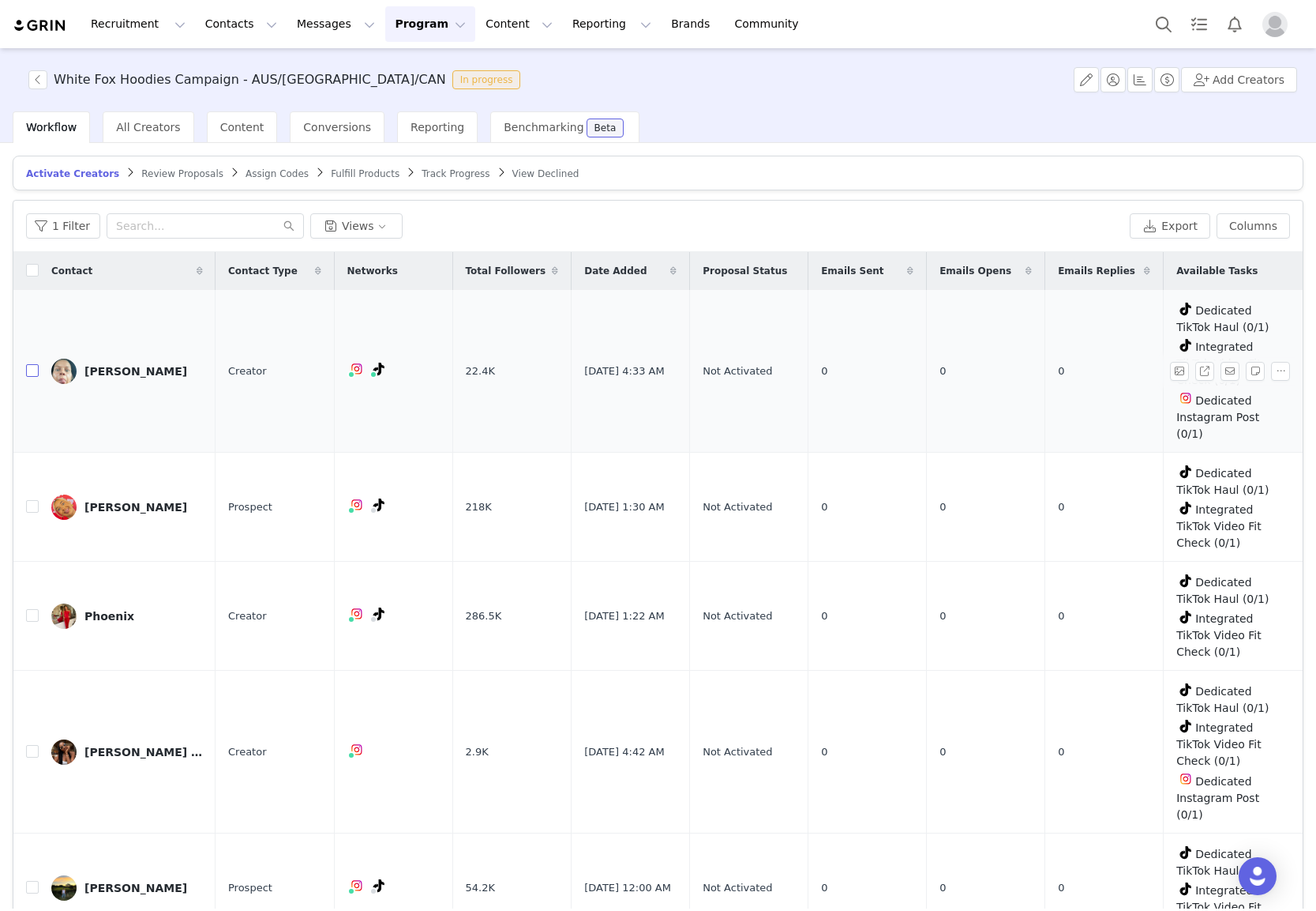
click at [37, 373] on input "checkbox" at bounding box center [32, 370] width 13 height 13
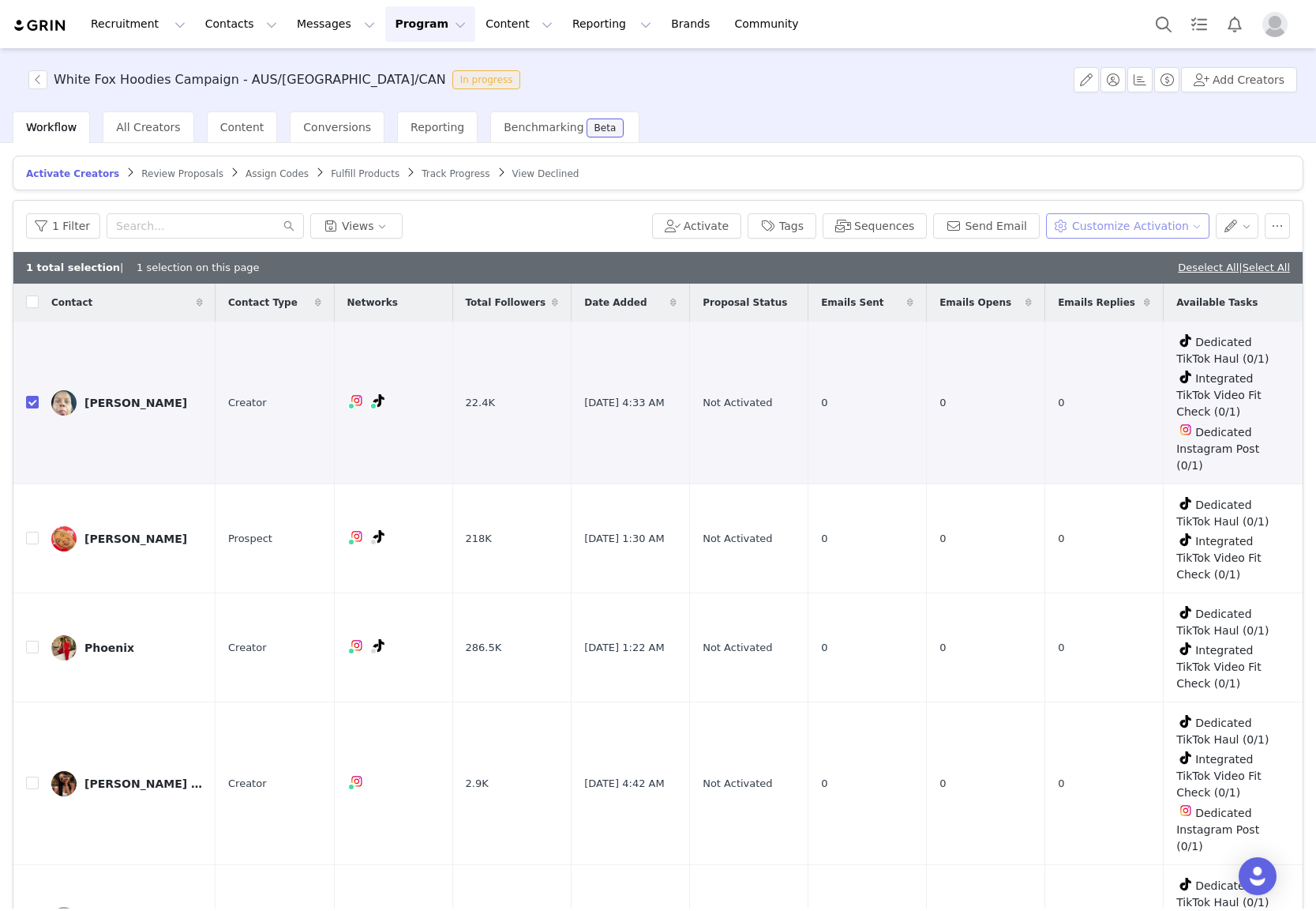
click at [1150, 222] on button "Customize Activation" at bounding box center [1128, 226] width 163 height 25
click at [1077, 187] on article "Activate Creators Review Proposals Assign Codes Fulfill Products Track Progress…" at bounding box center [658, 173] width 1291 height 35
click at [1221, 224] on button "button" at bounding box center [1238, 226] width 43 height 25
click at [1269, 224] on button "button" at bounding box center [1277, 226] width 25 height 25
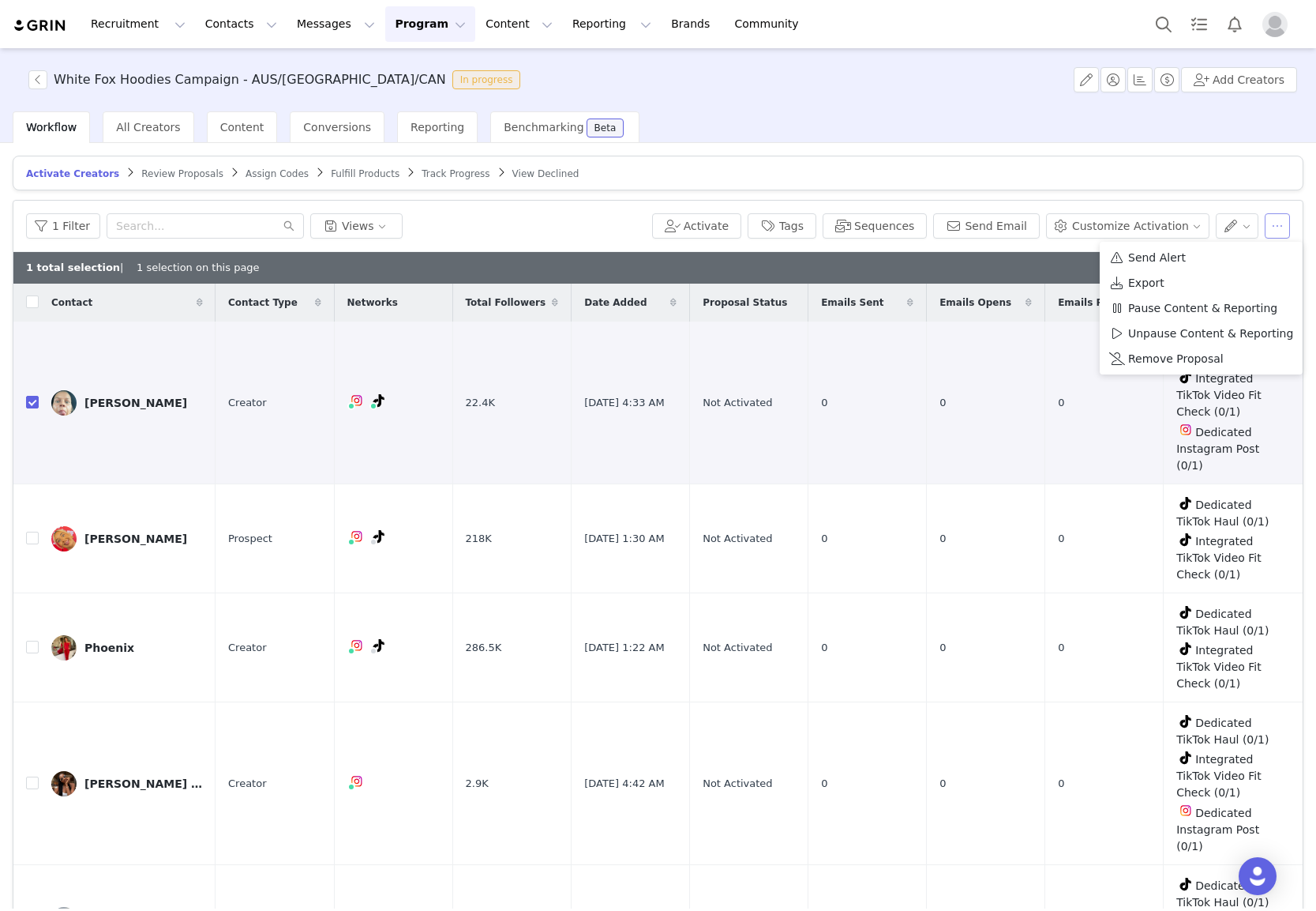
click at [1277, 222] on button "button" at bounding box center [1277, 226] width 25 height 25
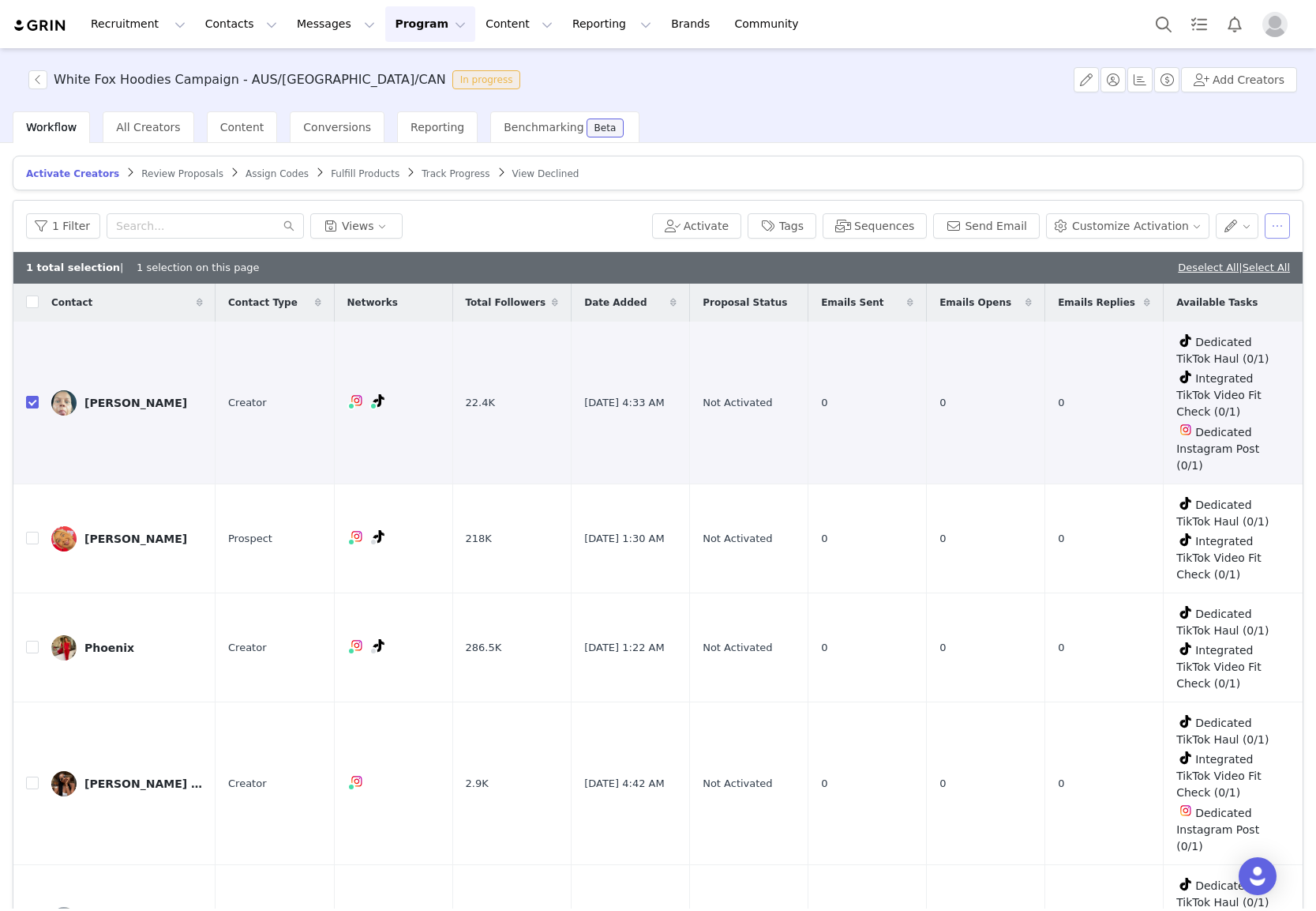
click at [1277, 222] on button "button" at bounding box center [1277, 226] width 25 height 25
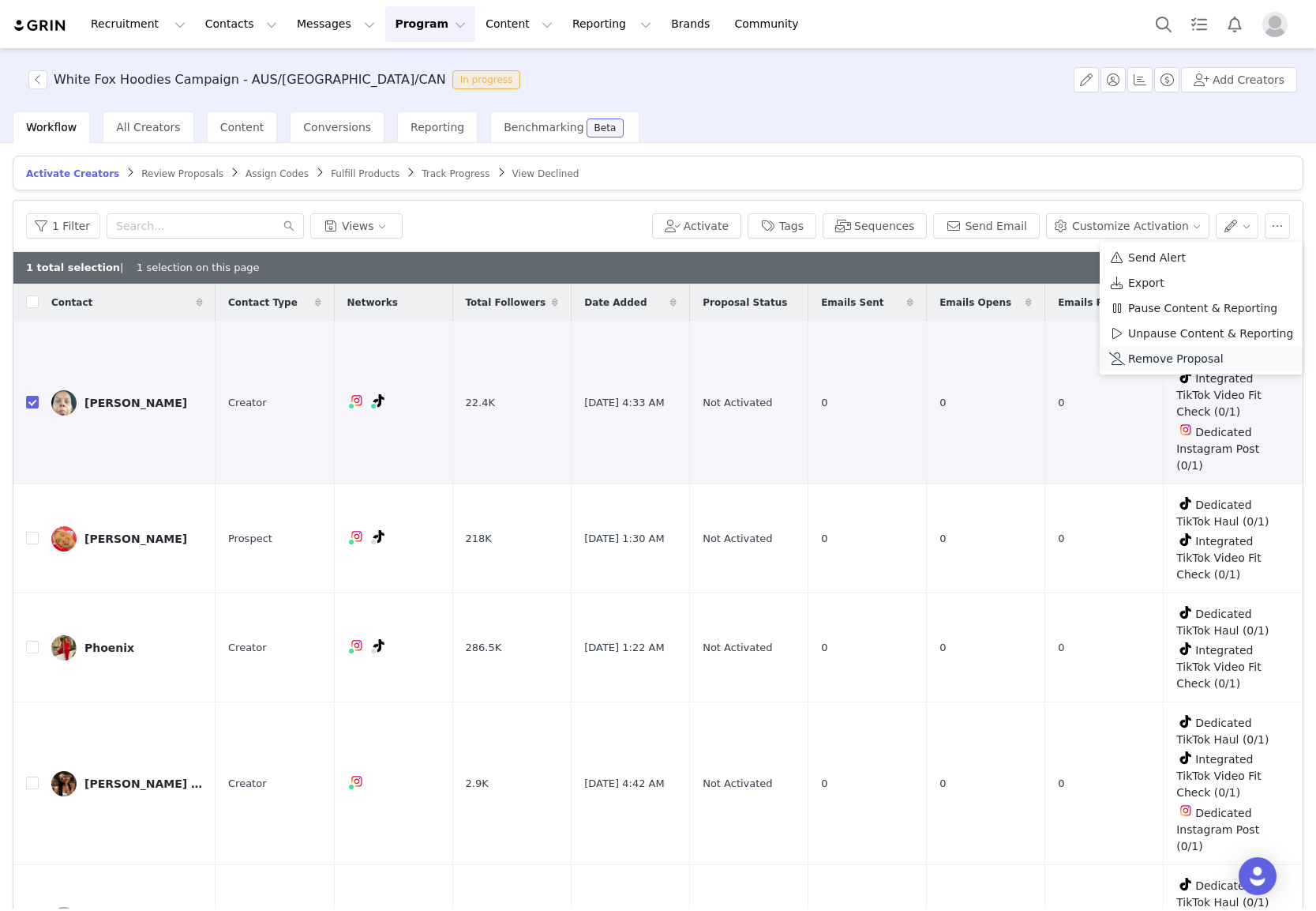
click at [1144, 357] on span "Remove Proposal" at bounding box center [1176, 358] width 96 height 17
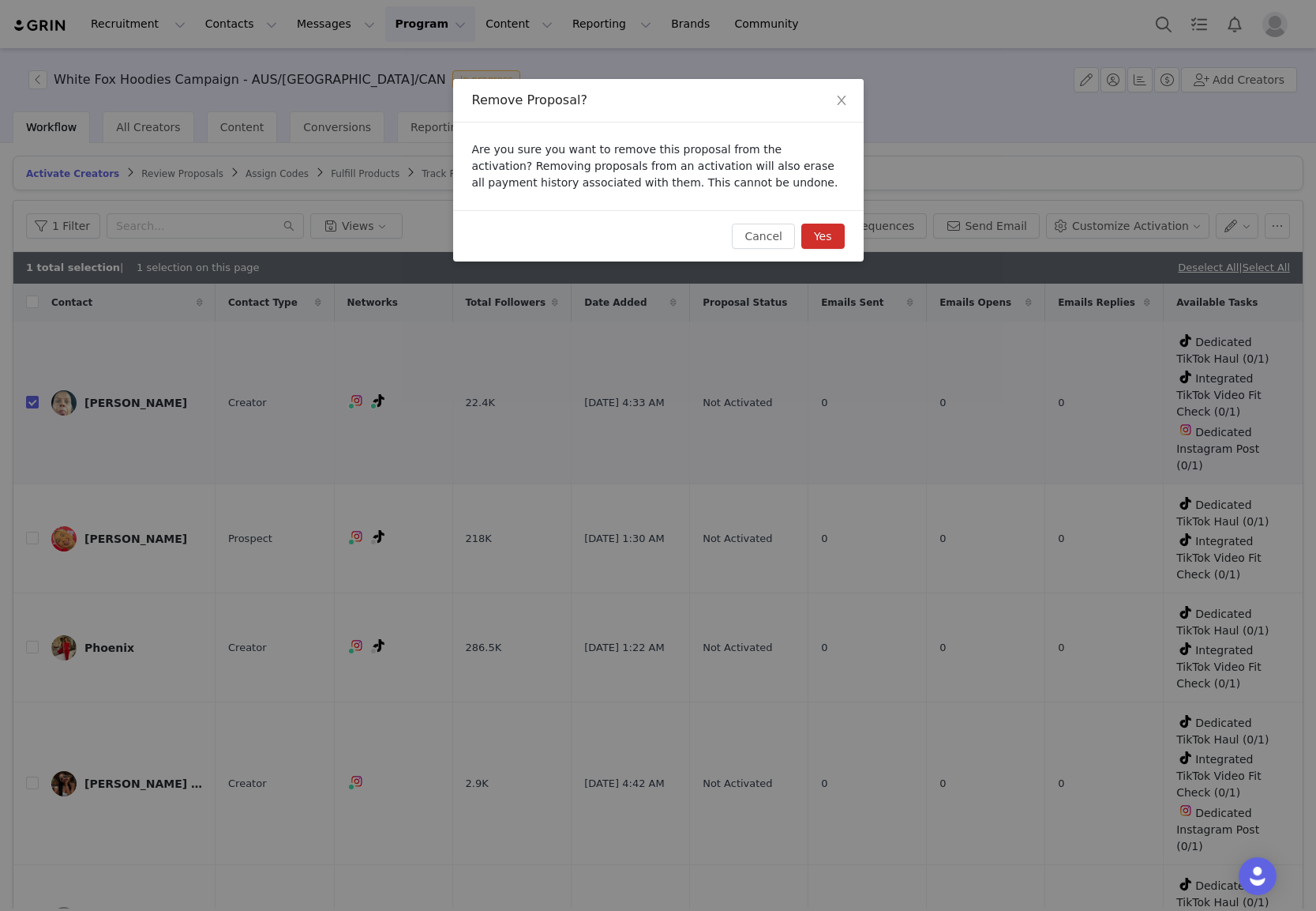
click at [827, 232] on button "Yes" at bounding box center [823, 236] width 43 height 25
checkbox input "false"
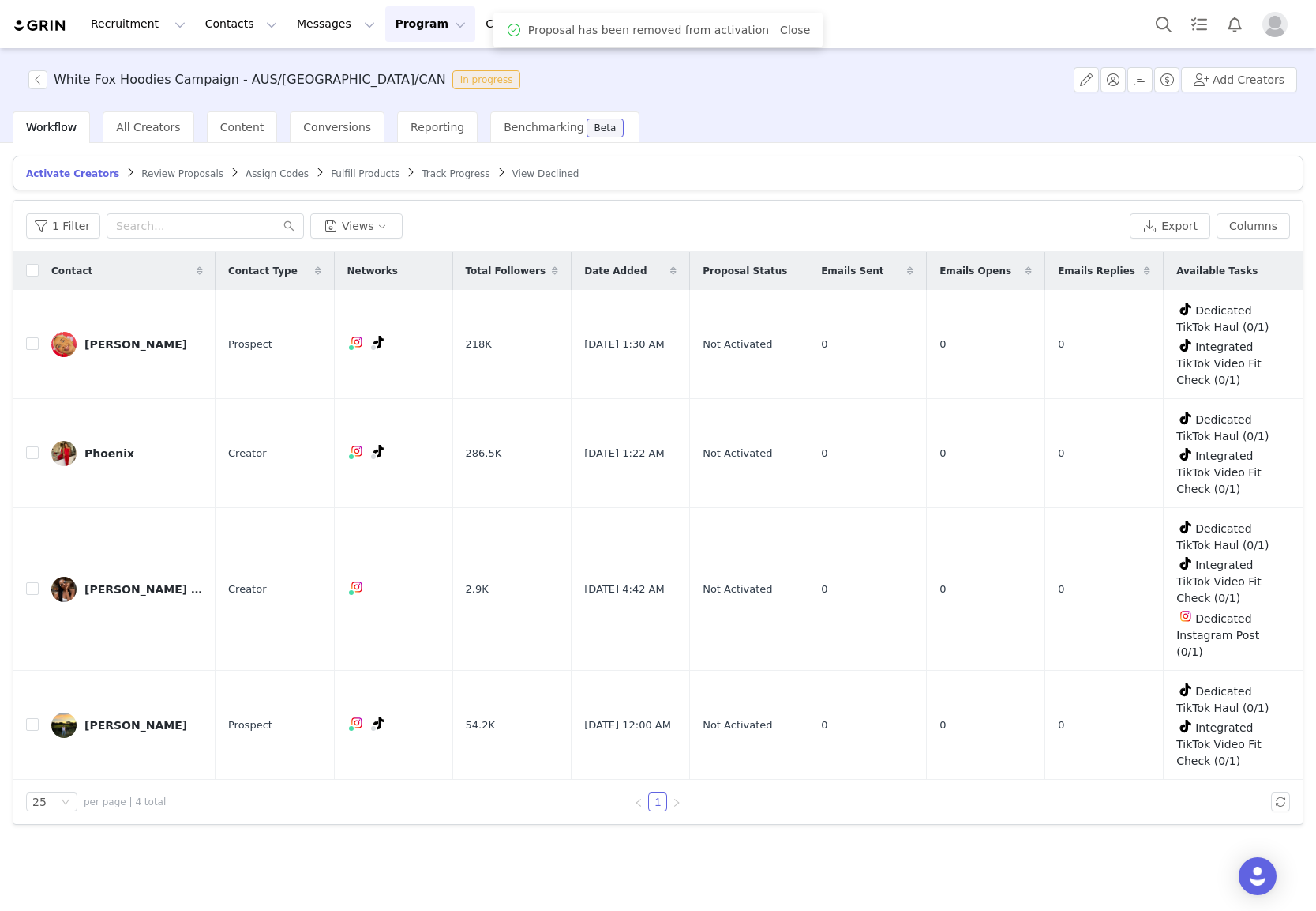
click at [537, 203] on div "1 Filter Views Export Columns" at bounding box center [658, 226] width 1289 height 51
click at [119, 136] on div "All Creators" at bounding box center [148, 126] width 91 height 31
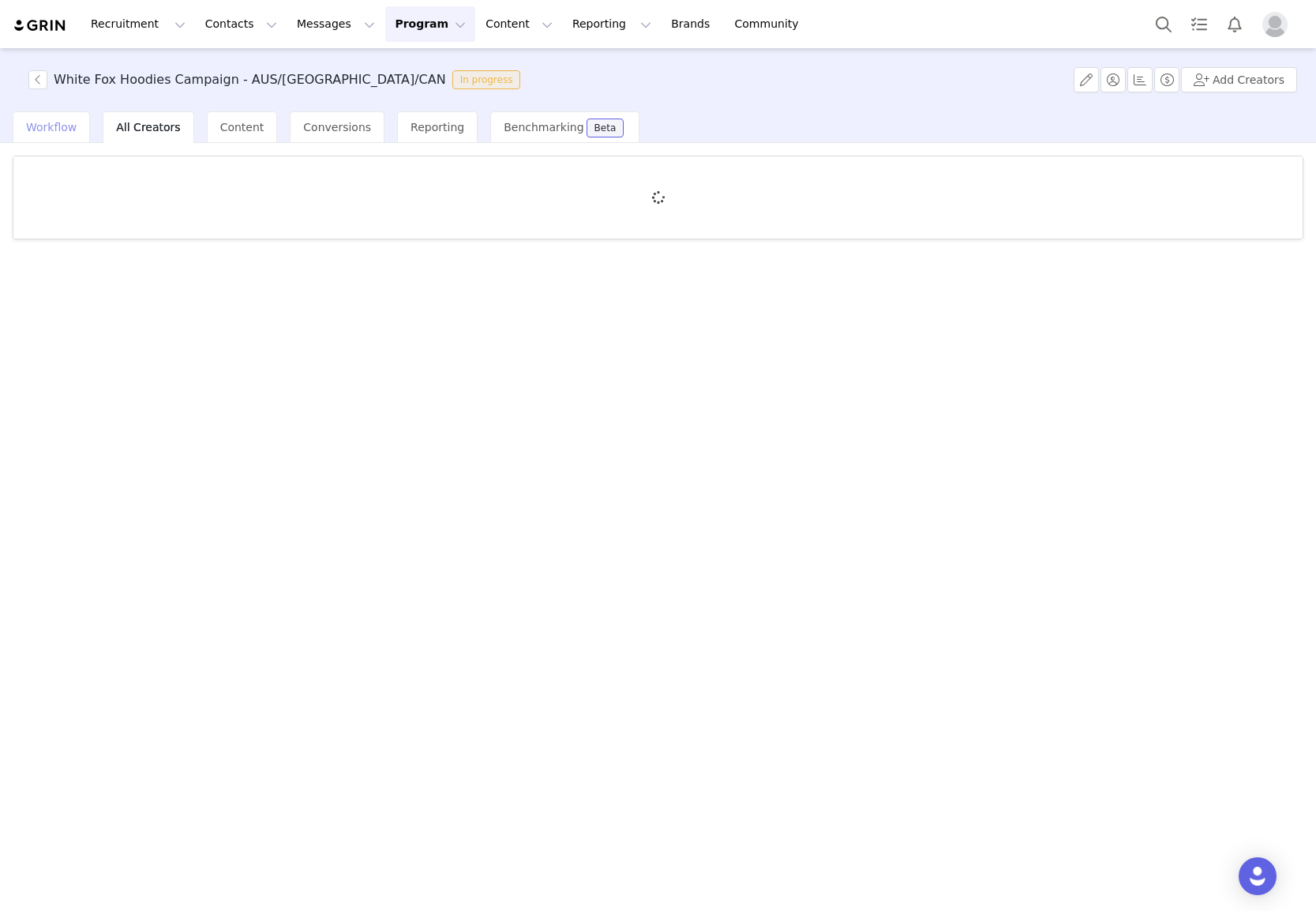
click at [70, 136] on div "Workflow" at bounding box center [51, 126] width 77 height 31
